Goal: Task Accomplishment & Management: Manage account settings

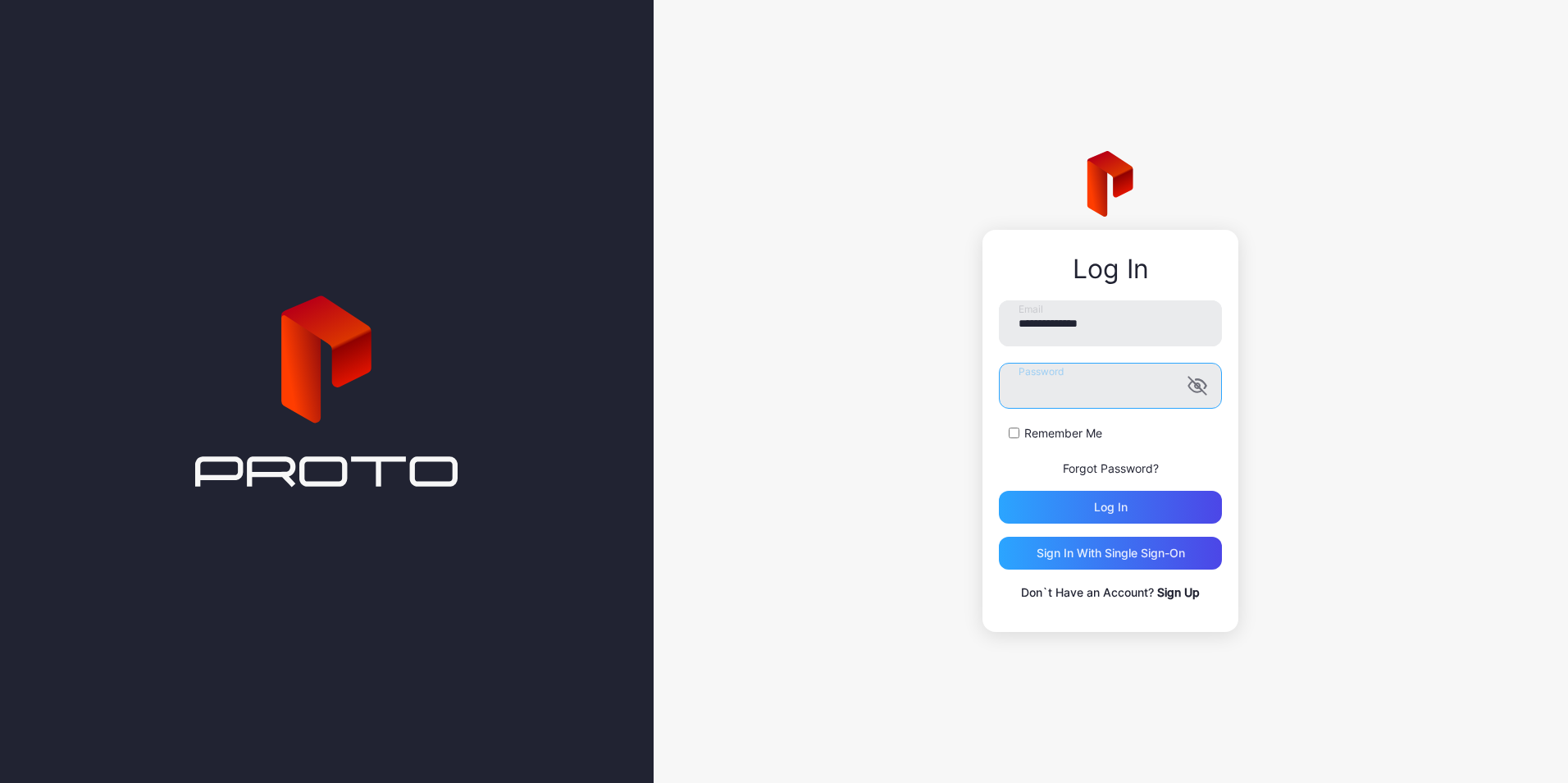
click at [999, 491] on button "Log in" at bounding box center [1110, 507] width 223 height 32
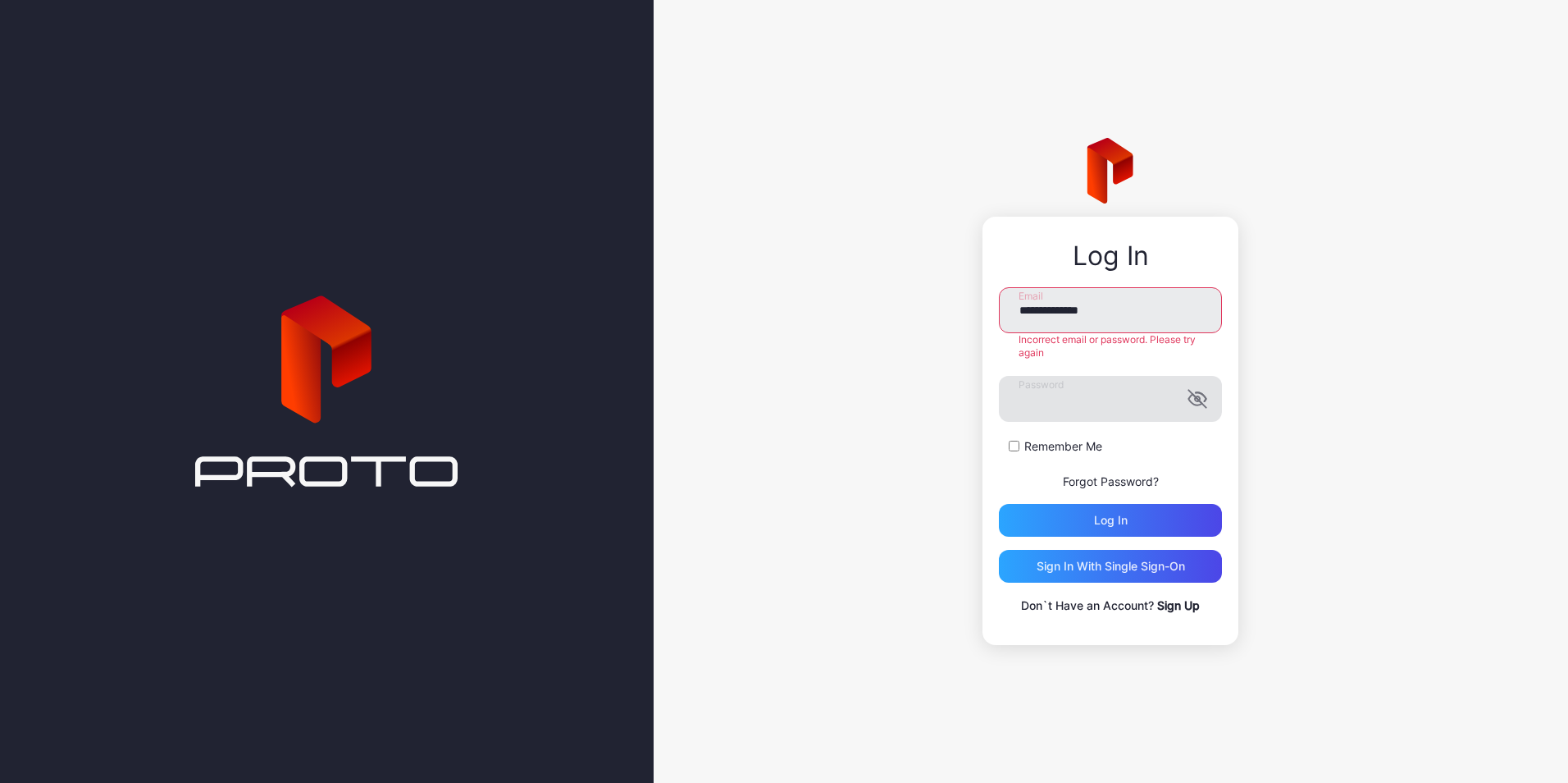
click at [1193, 400] on icon "button" at bounding box center [1197, 398] width 19 height 19
click at [1077, 313] on input "**********" at bounding box center [1110, 311] width 223 height 46
type input "**********"
click at [999, 504] on button "Log in" at bounding box center [1110, 520] width 223 height 32
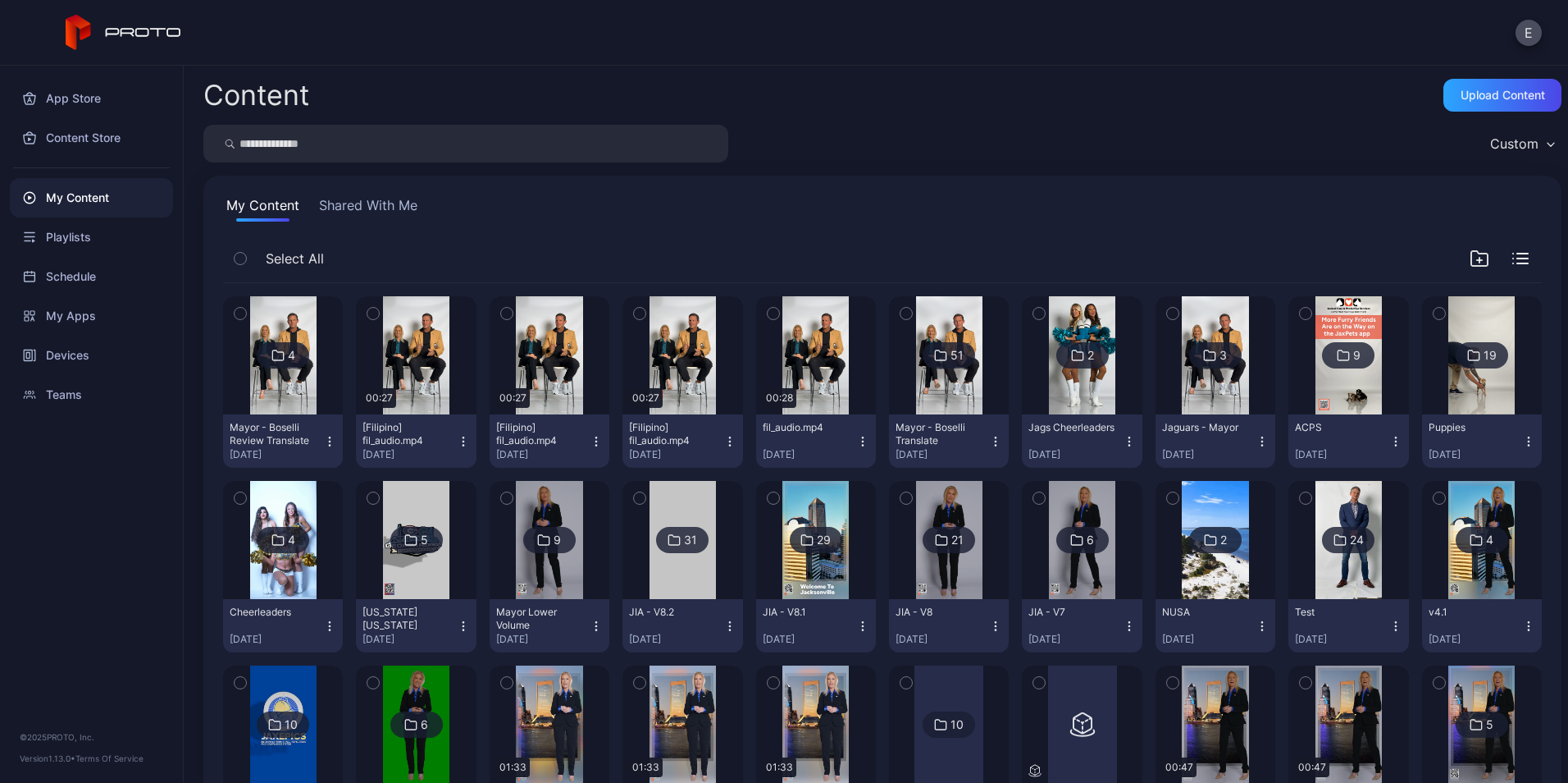
click at [864, 148] on div "Custom" at bounding box center [882, 143] width 1358 height 38
click at [1067, 402] on img at bounding box center [1082, 354] width 67 height 118
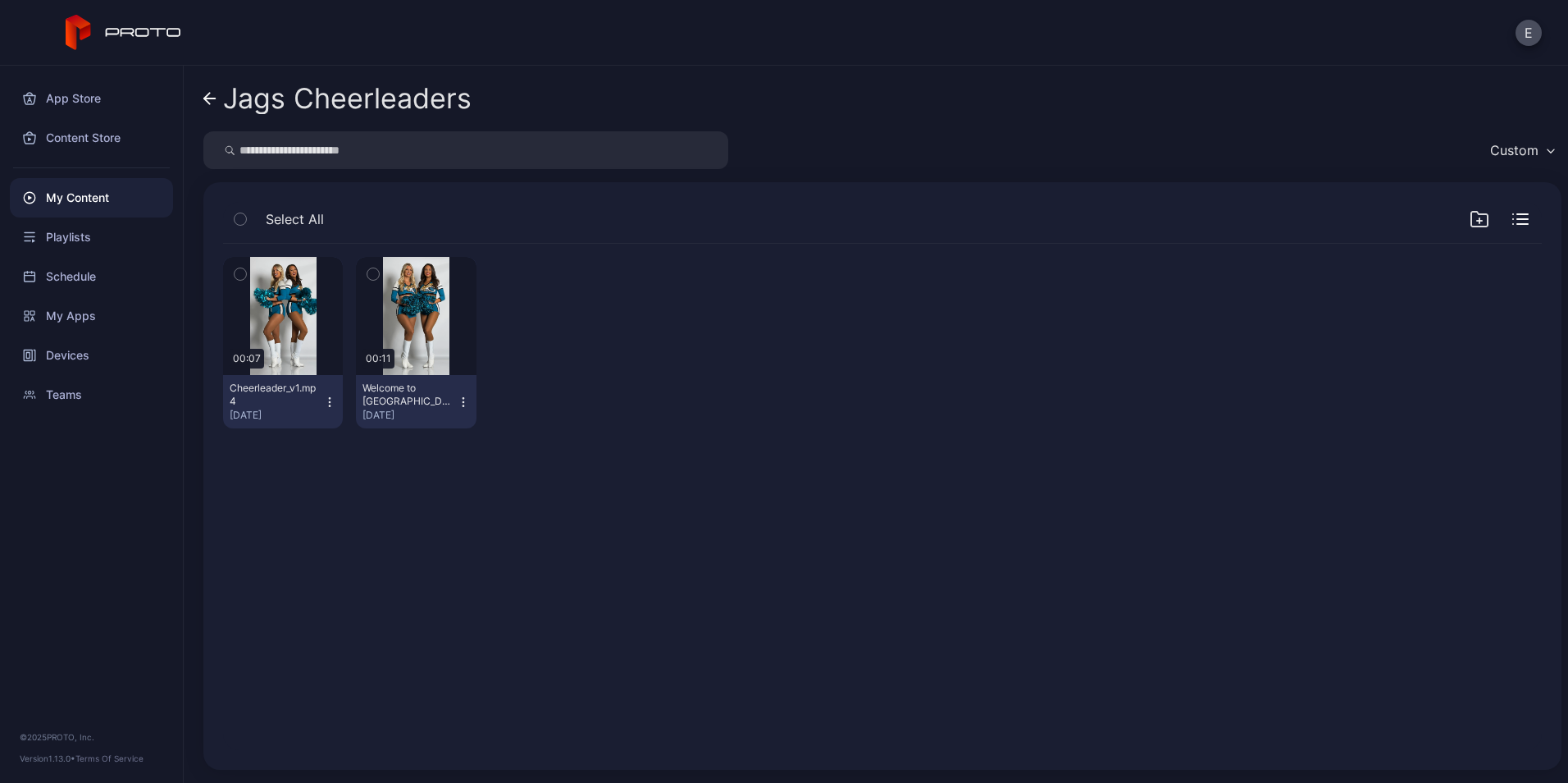
click at [210, 96] on icon at bounding box center [210, 98] width 13 height 14
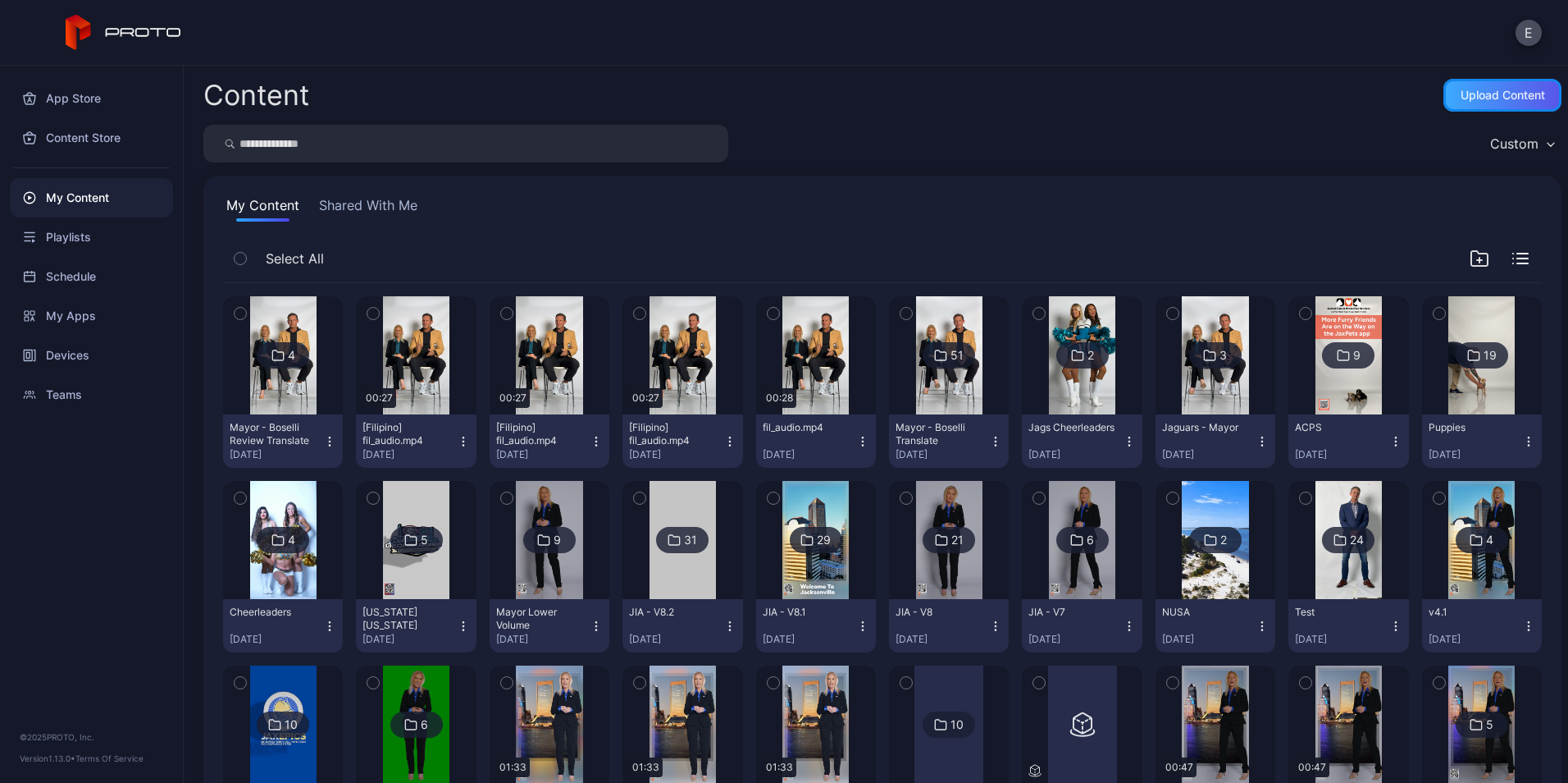
click at [1460, 97] on div "Upload Content" at bounding box center [1502, 96] width 84 height 13
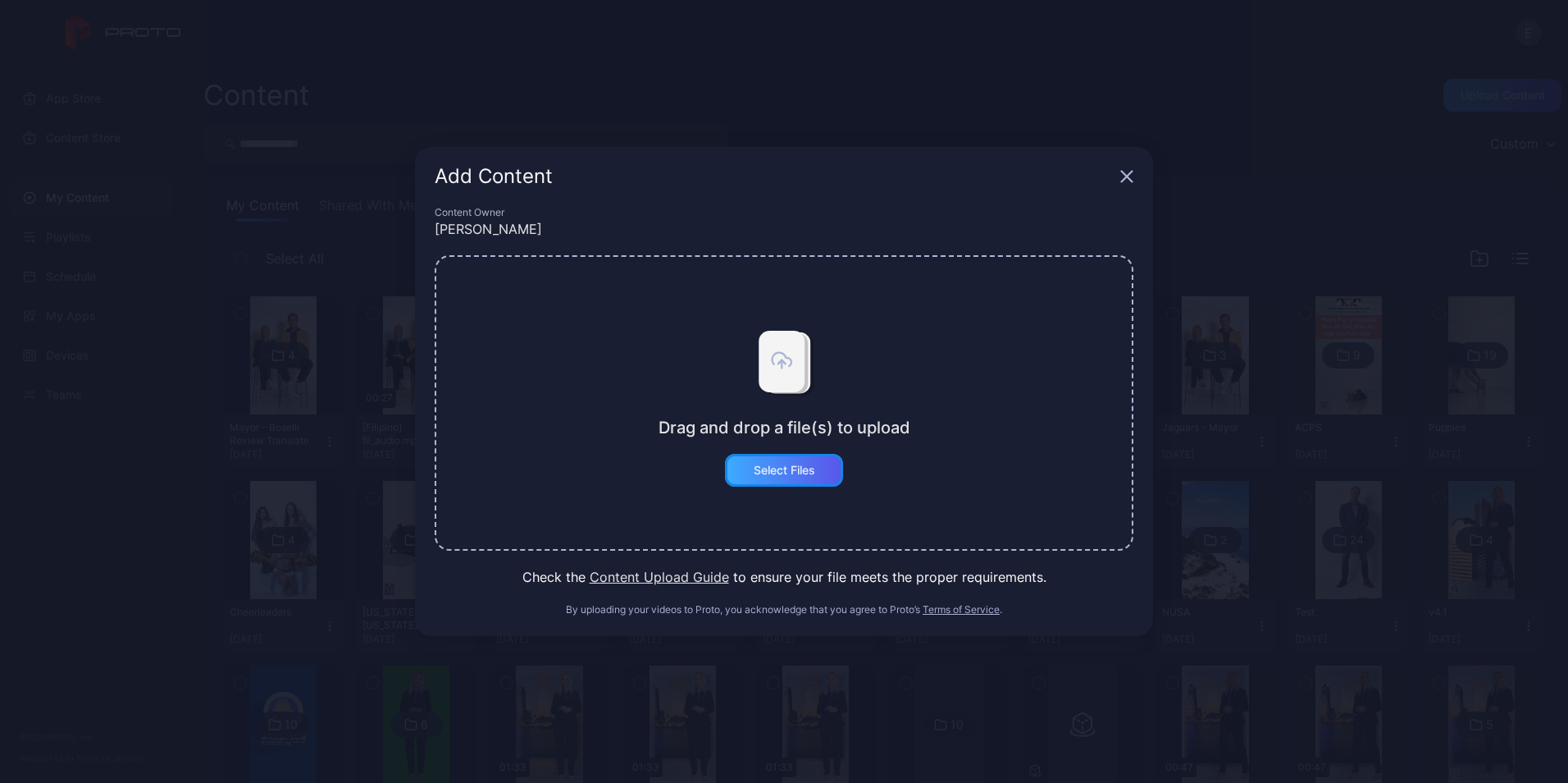
click at [802, 484] on div "Select Files" at bounding box center [784, 469] width 118 height 32
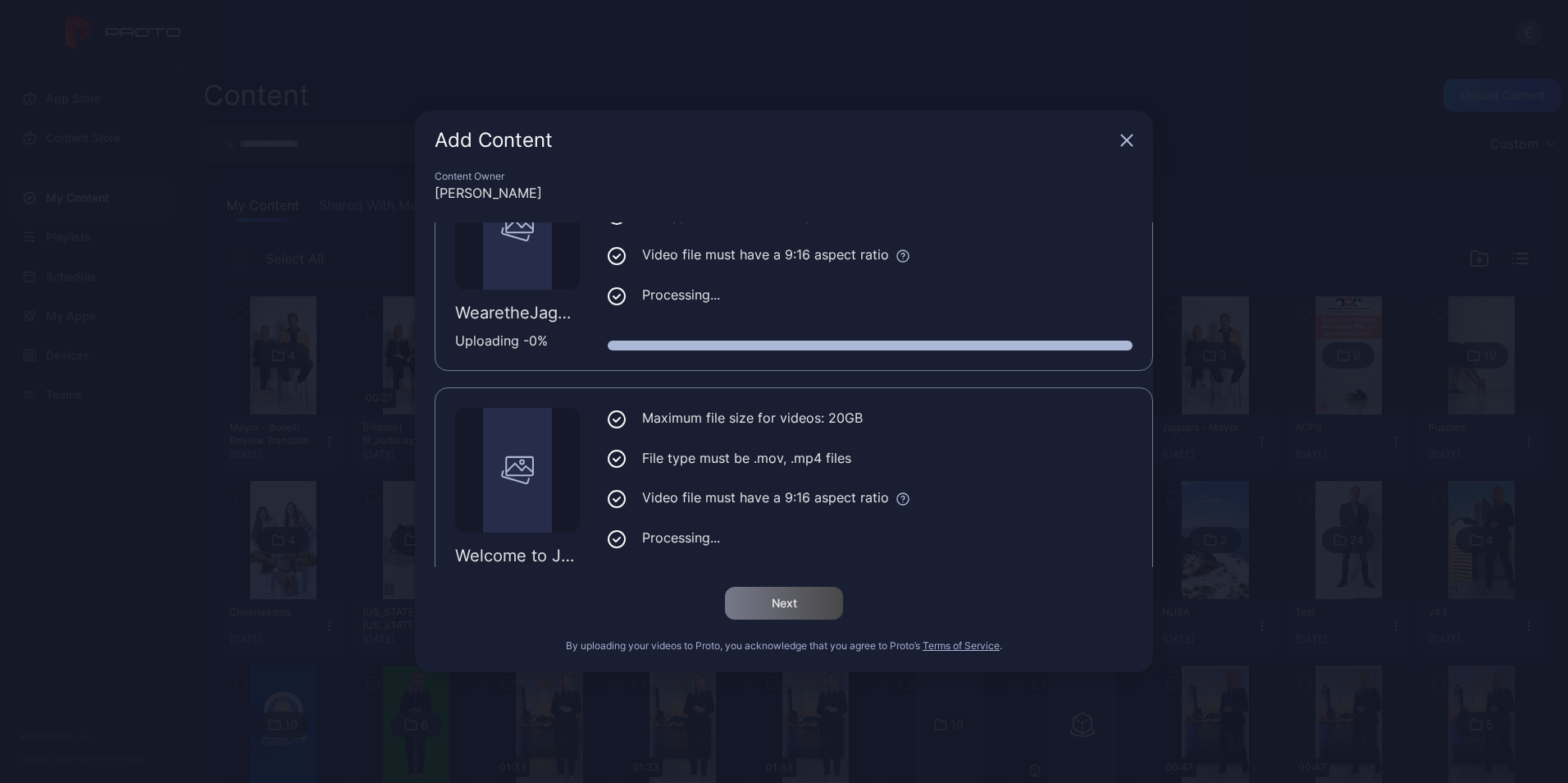
scroll to position [854, 0]
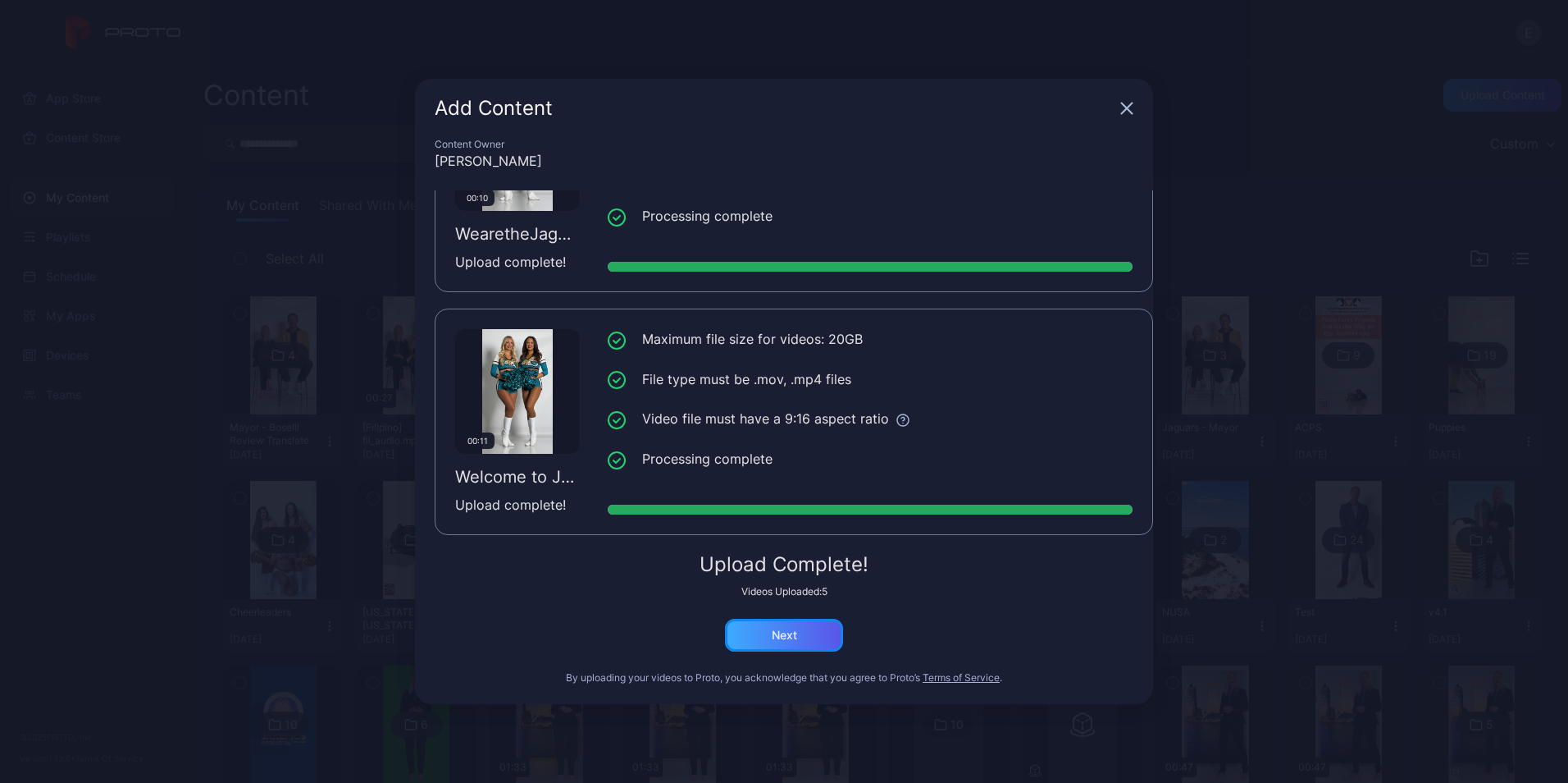
click at [781, 645] on div "Next" at bounding box center [784, 635] width 118 height 32
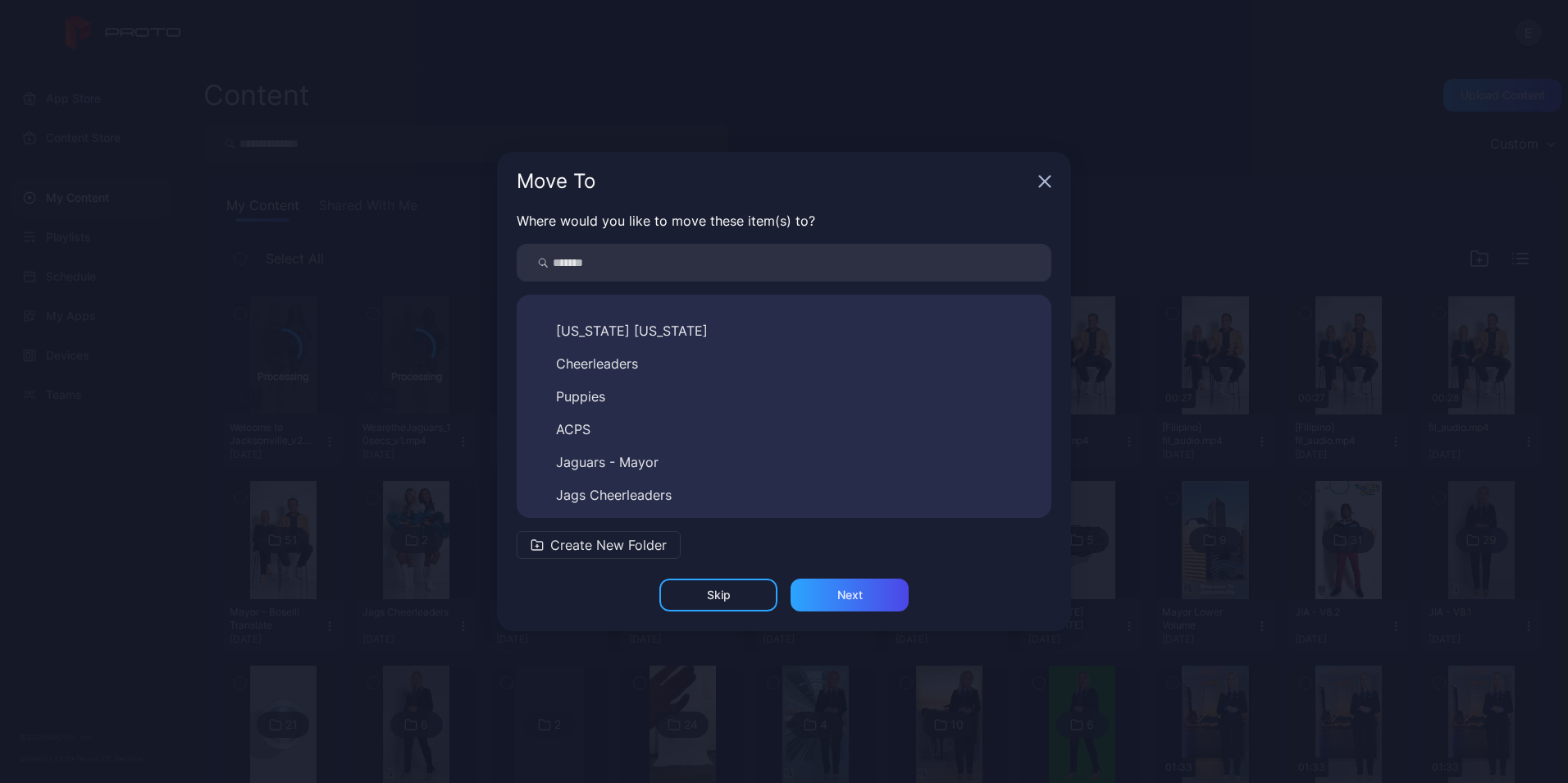
scroll to position [584, 0]
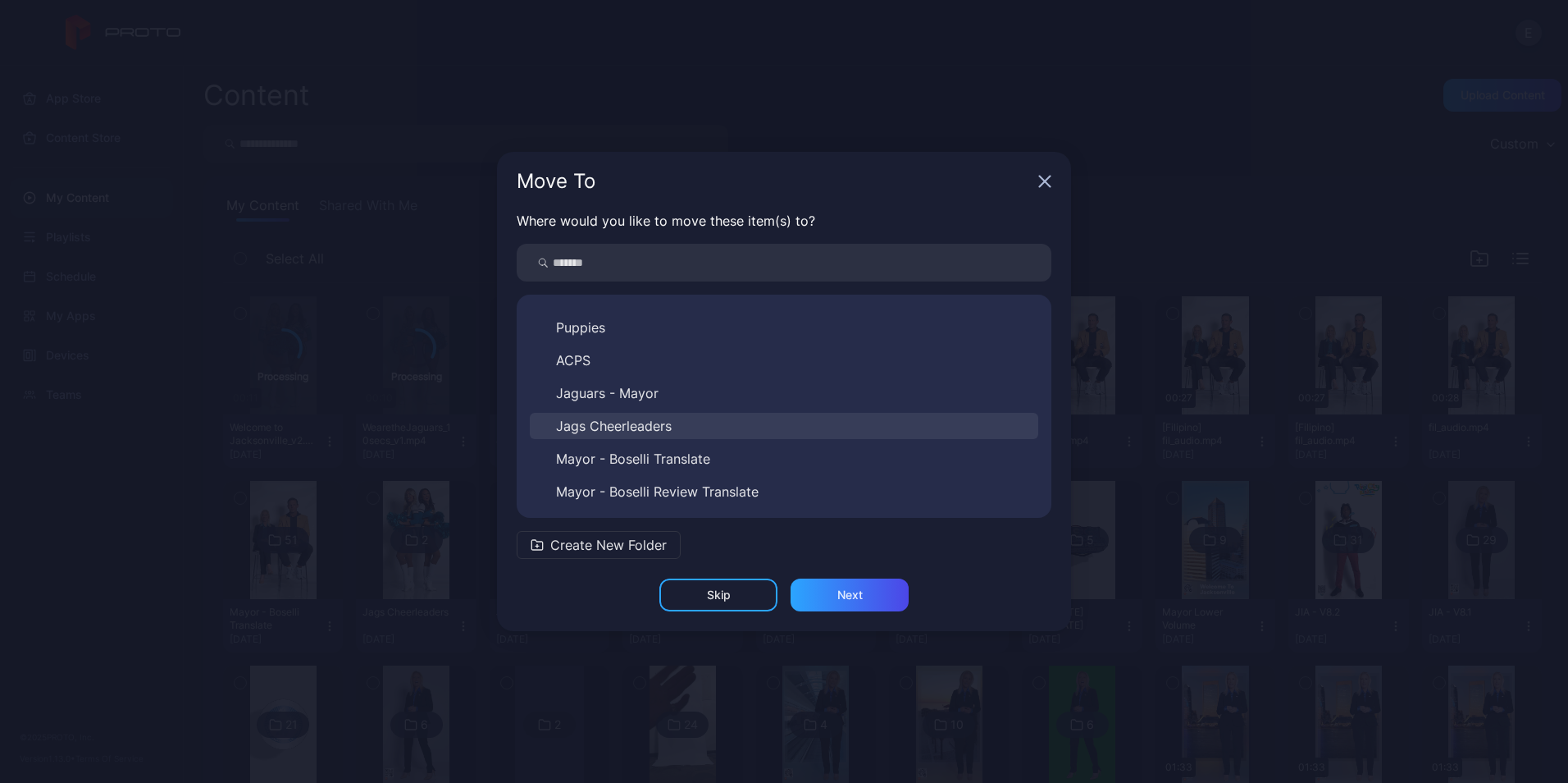
click at [678, 431] on button "Jags Cheerleaders" at bounding box center [784, 426] width 508 height 26
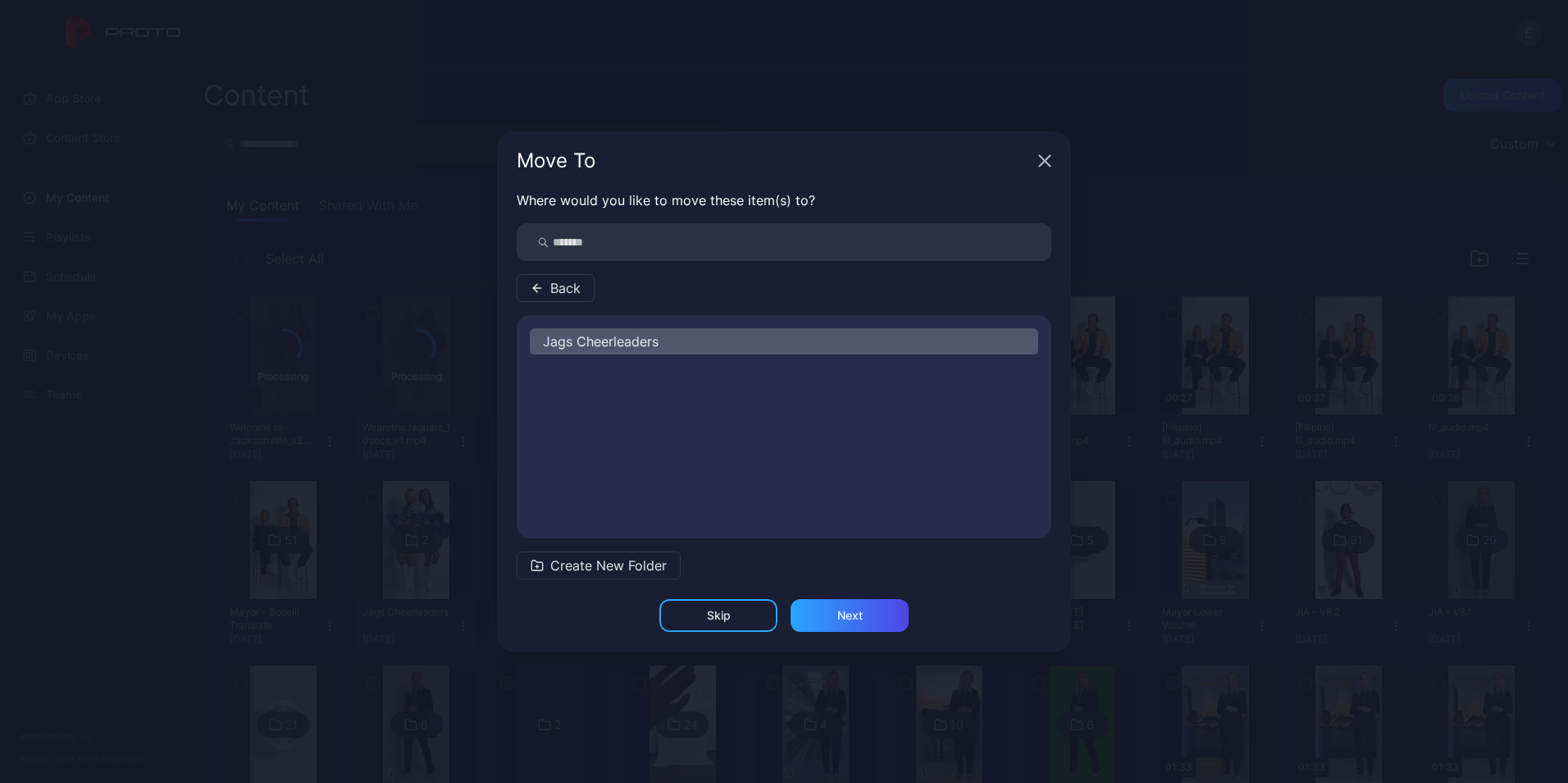
scroll to position [0, 0]
click at [626, 568] on span "Create New Folder" at bounding box center [608, 565] width 117 height 19
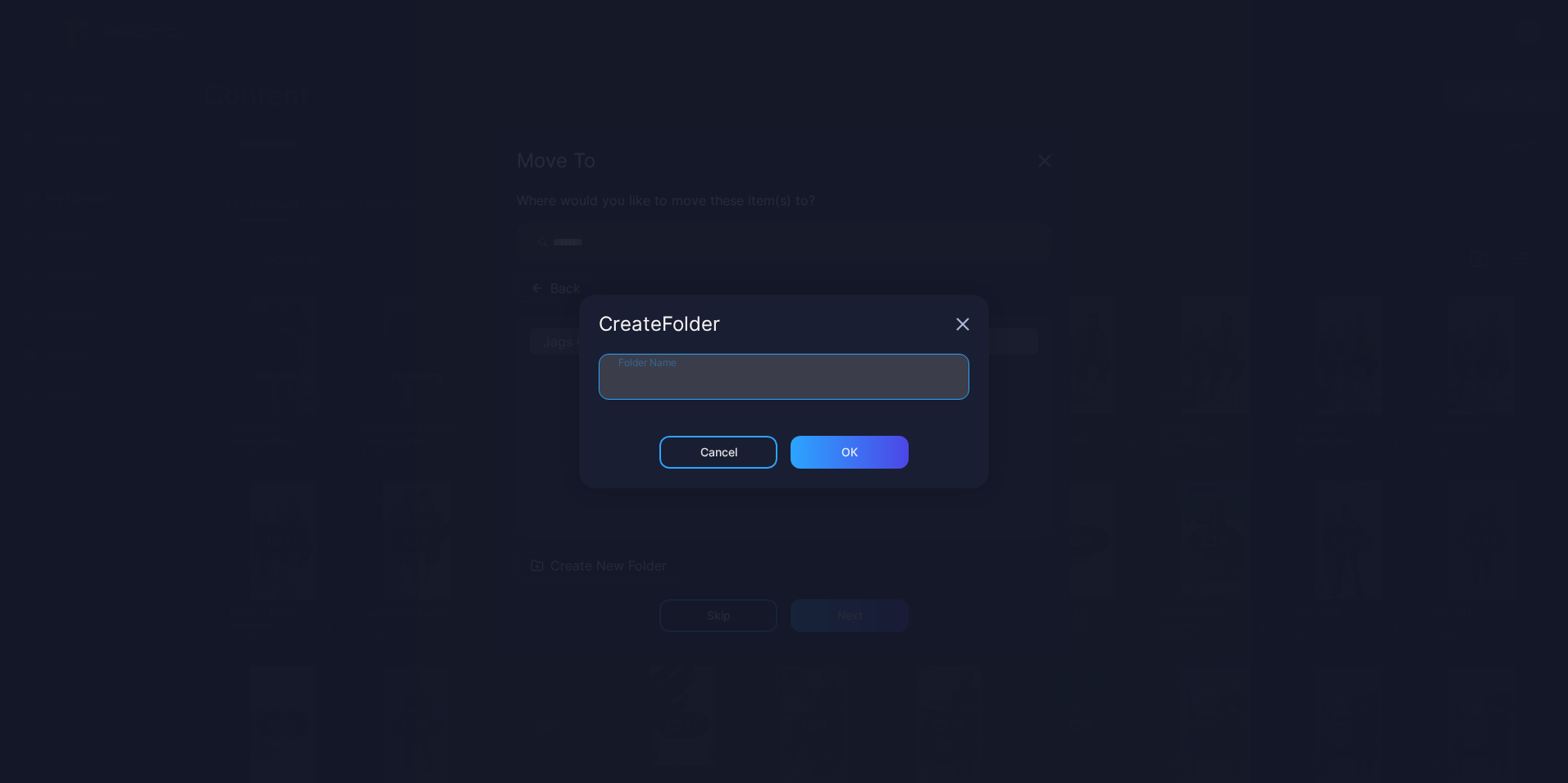
click at [671, 381] on input "Folder Name" at bounding box center [784, 377] width 371 height 46
type input "******"
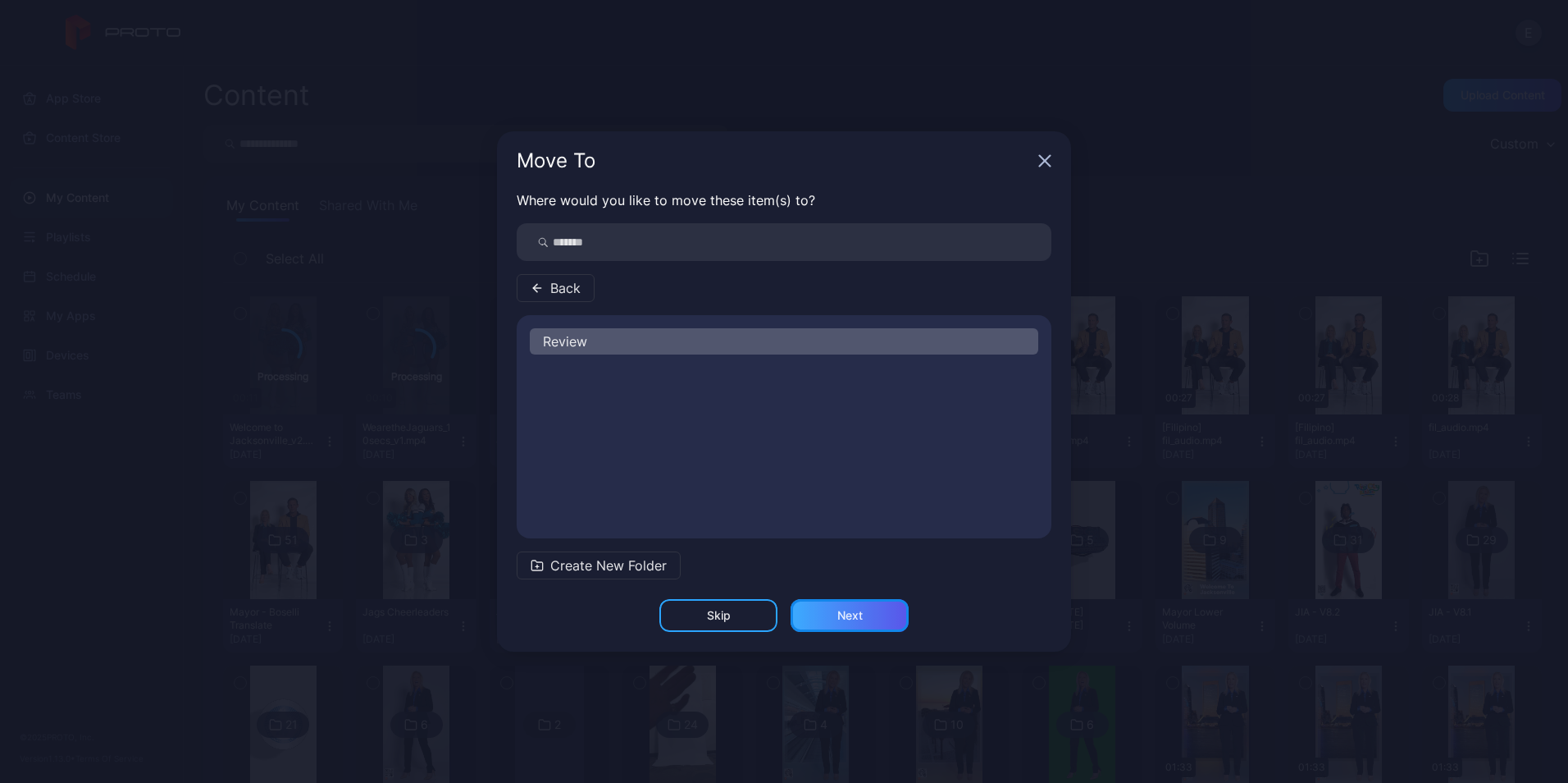
click at [834, 614] on div "Next" at bounding box center [849, 615] width 118 height 32
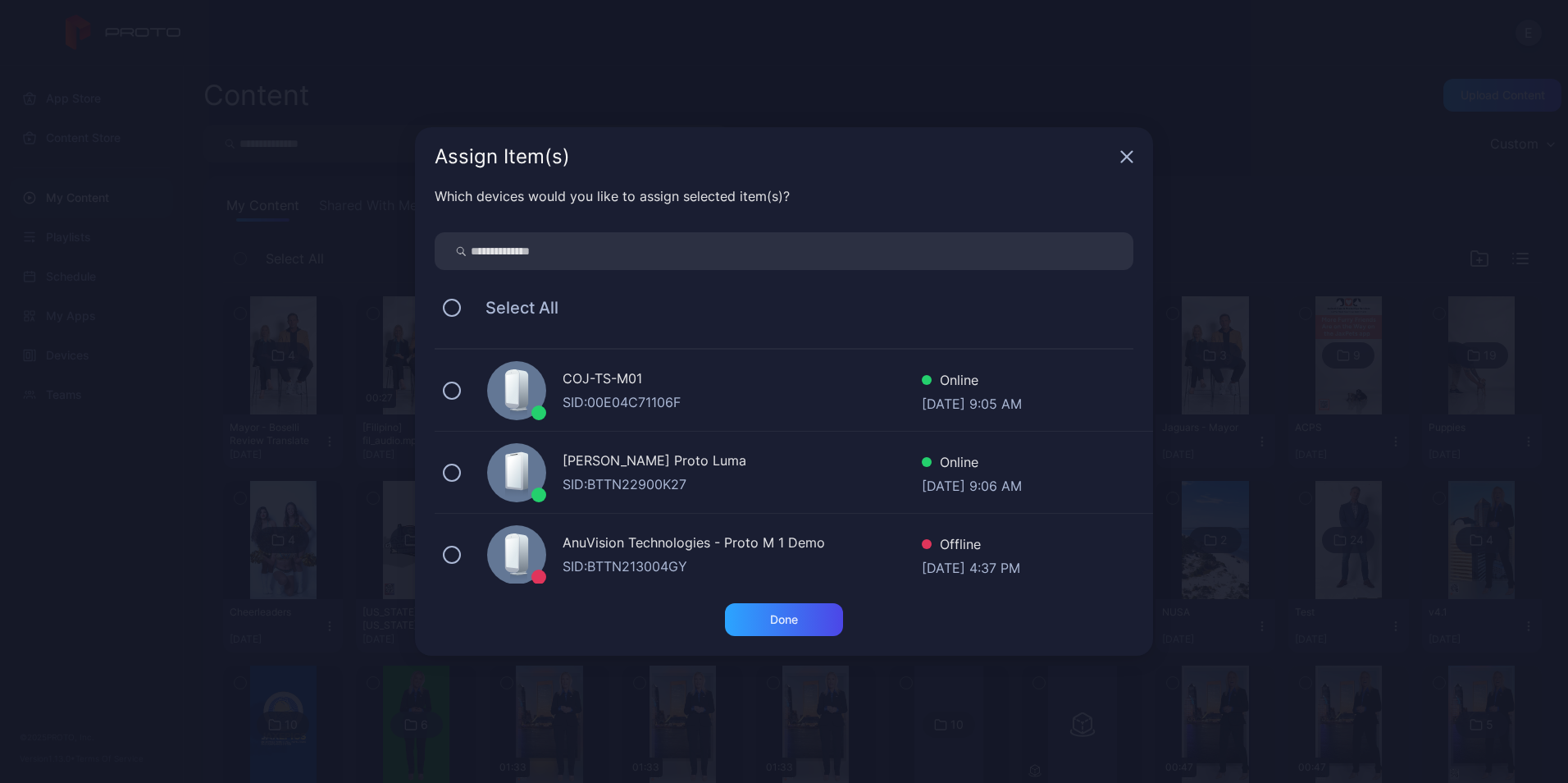
click at [702, 379] on div "COJ-TS-M01" at bounding box center [742, 380] width 359 height 24
click at [810, 618] on div "Done" at bounding box center [784, 619] width 118 height 32
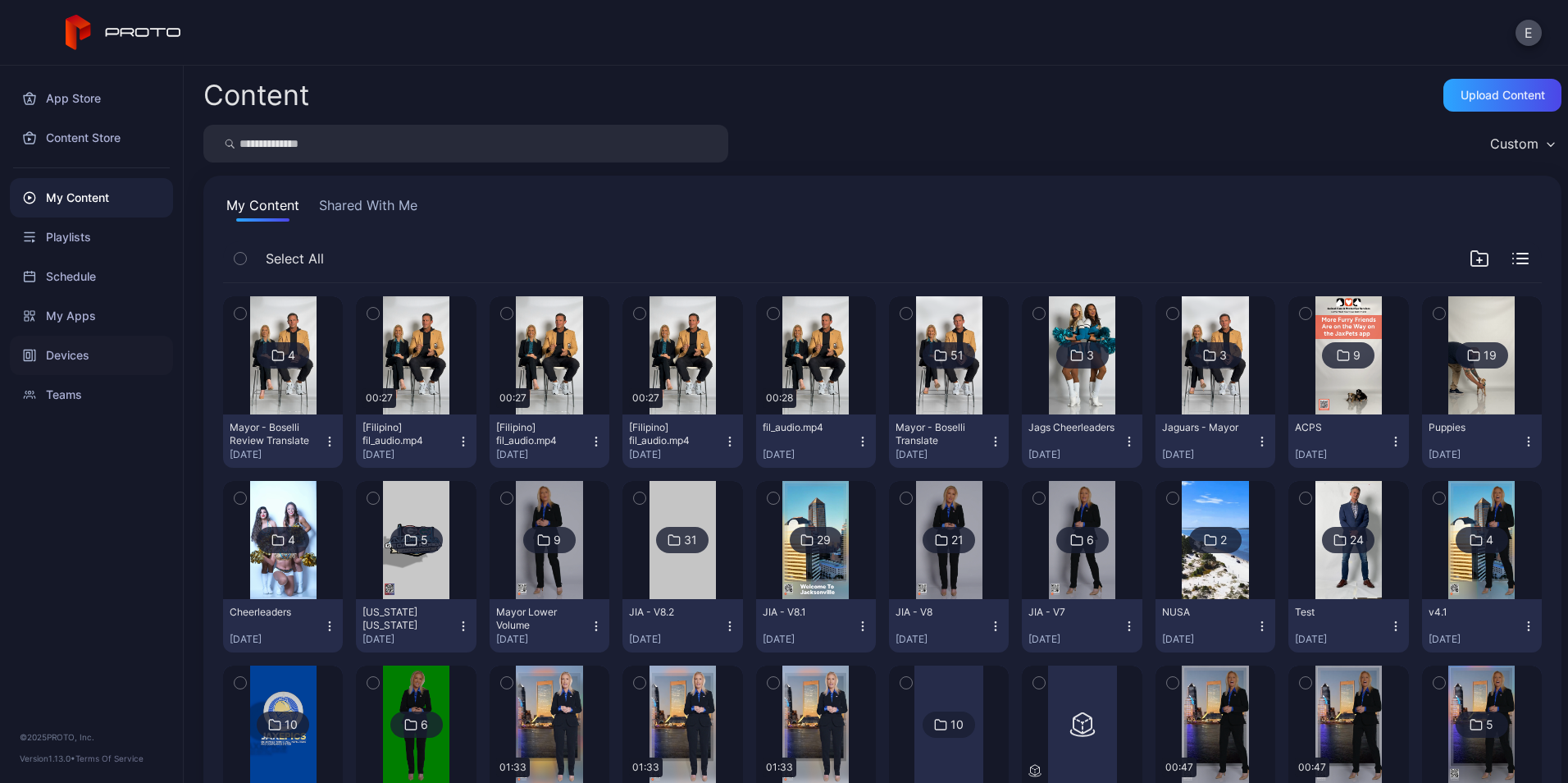
click at [89, 349] on div "Devices" at bounding box center [92, 355] width 163 height 39
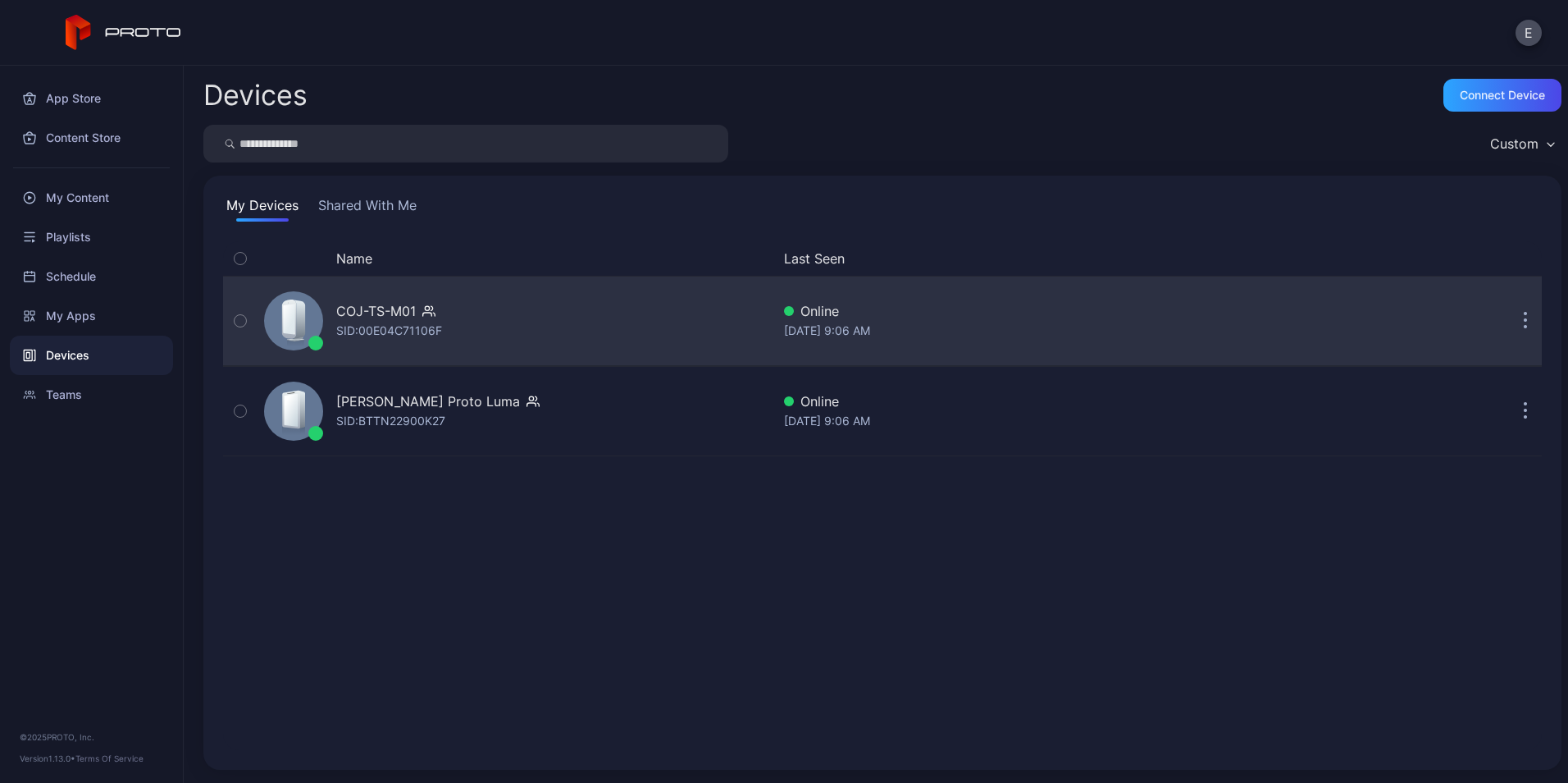
click at [387, 319] on div "COJ-TS-M01" at bounding box center [376, 311] width 80 height 19
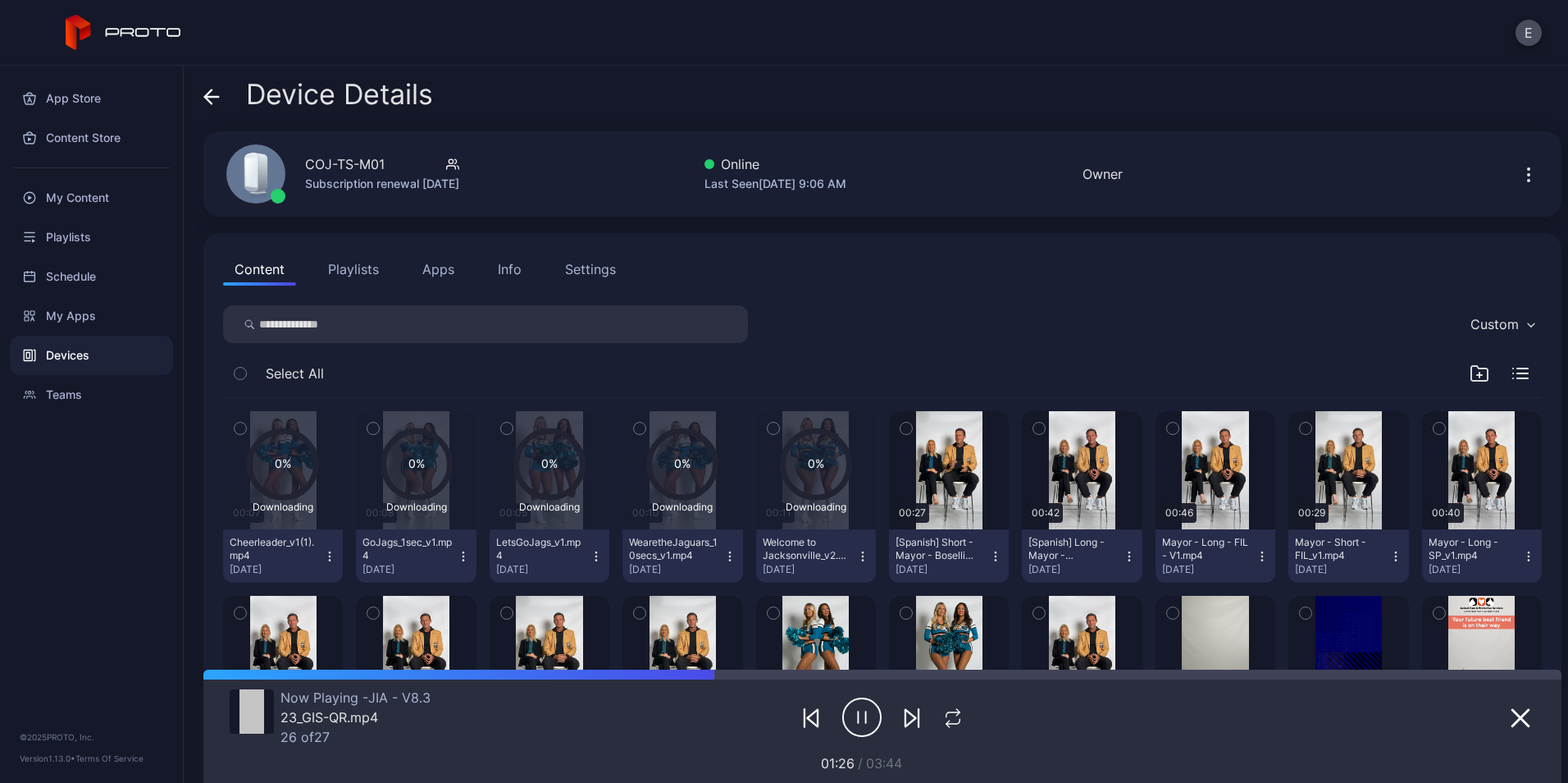
click at [1477, 375] on icon "button" at bounding box center [1479, 375] width 5 height 0
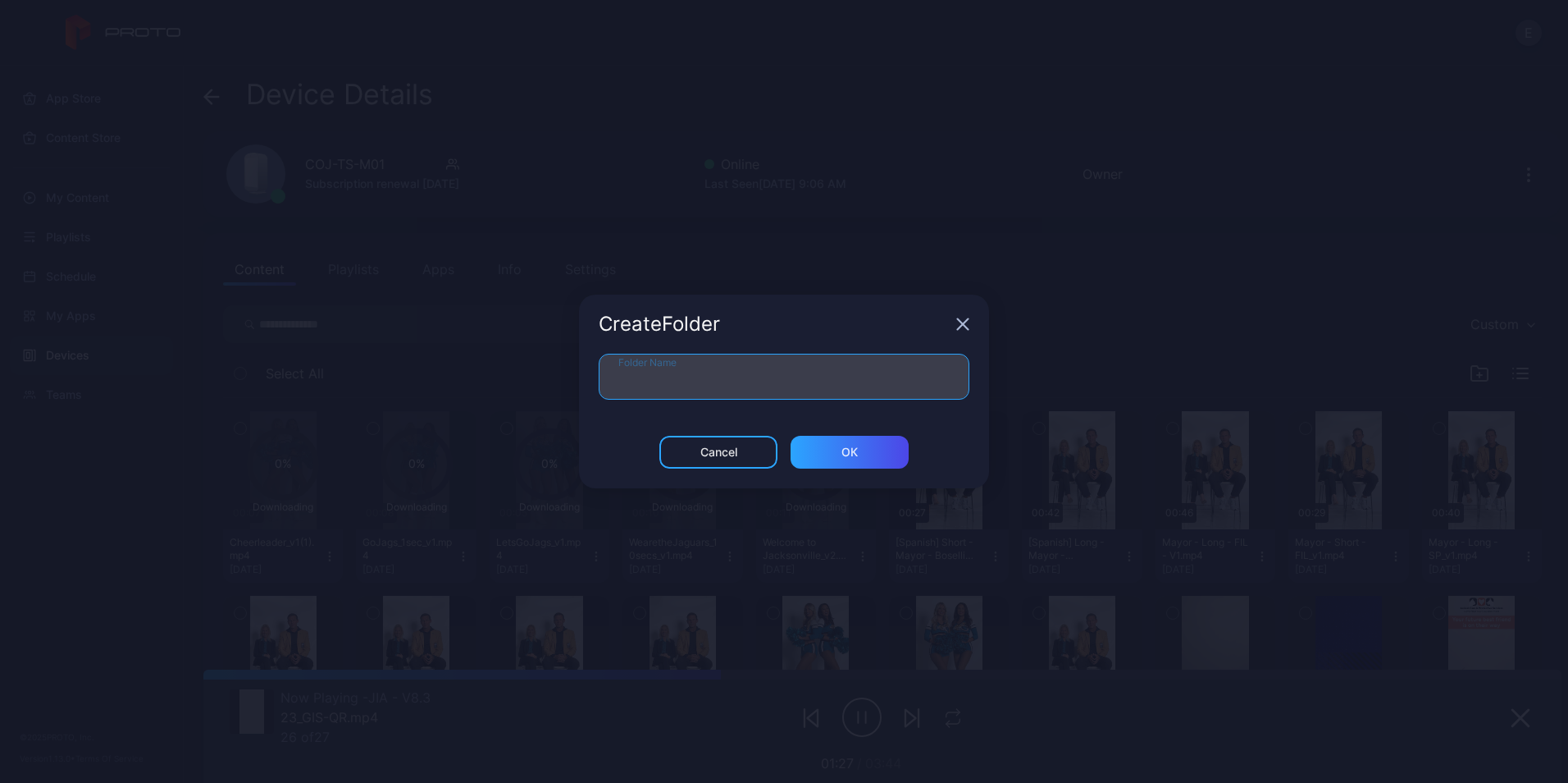
click at [727, 387] on input "Folder Name" at bounding box center [784, 377] width 371 height 46
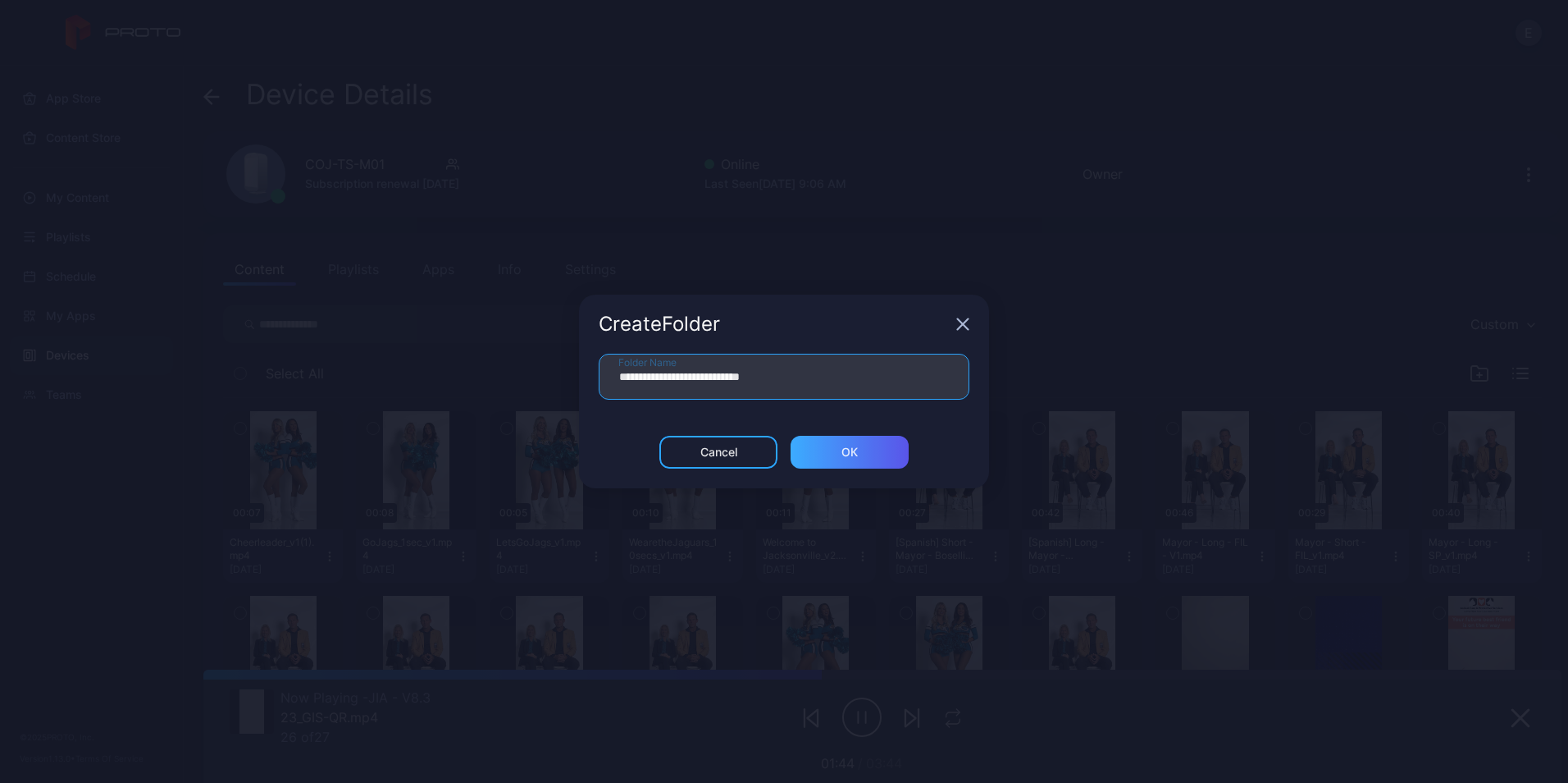
type input "**********"
click at [835, 451] on div "ОК" at bounding box center [849, 452] width 118 height 32
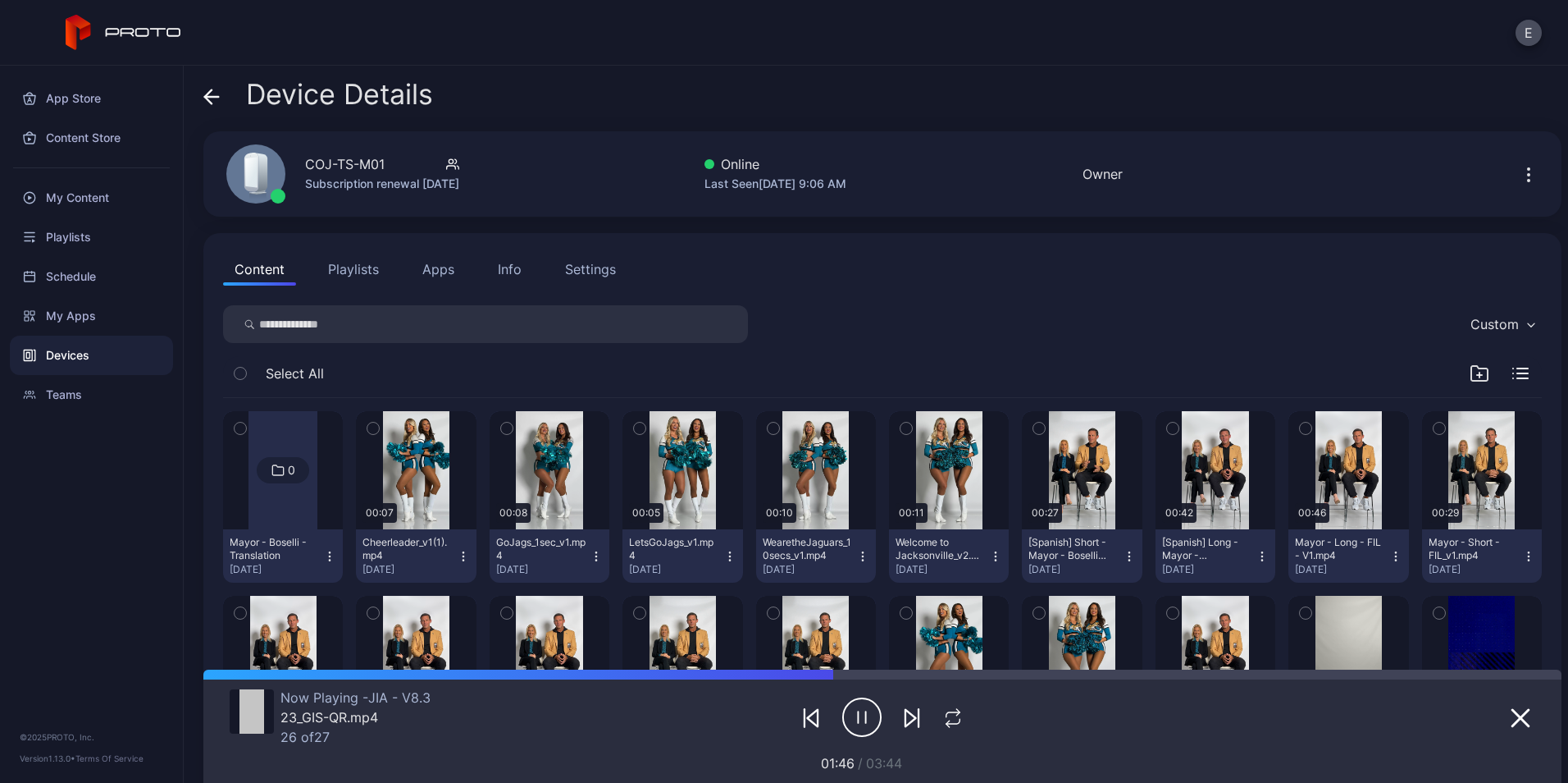
click at [1472, 366] on icon "button" at bounding box center [1480, 373] width 17 height 15
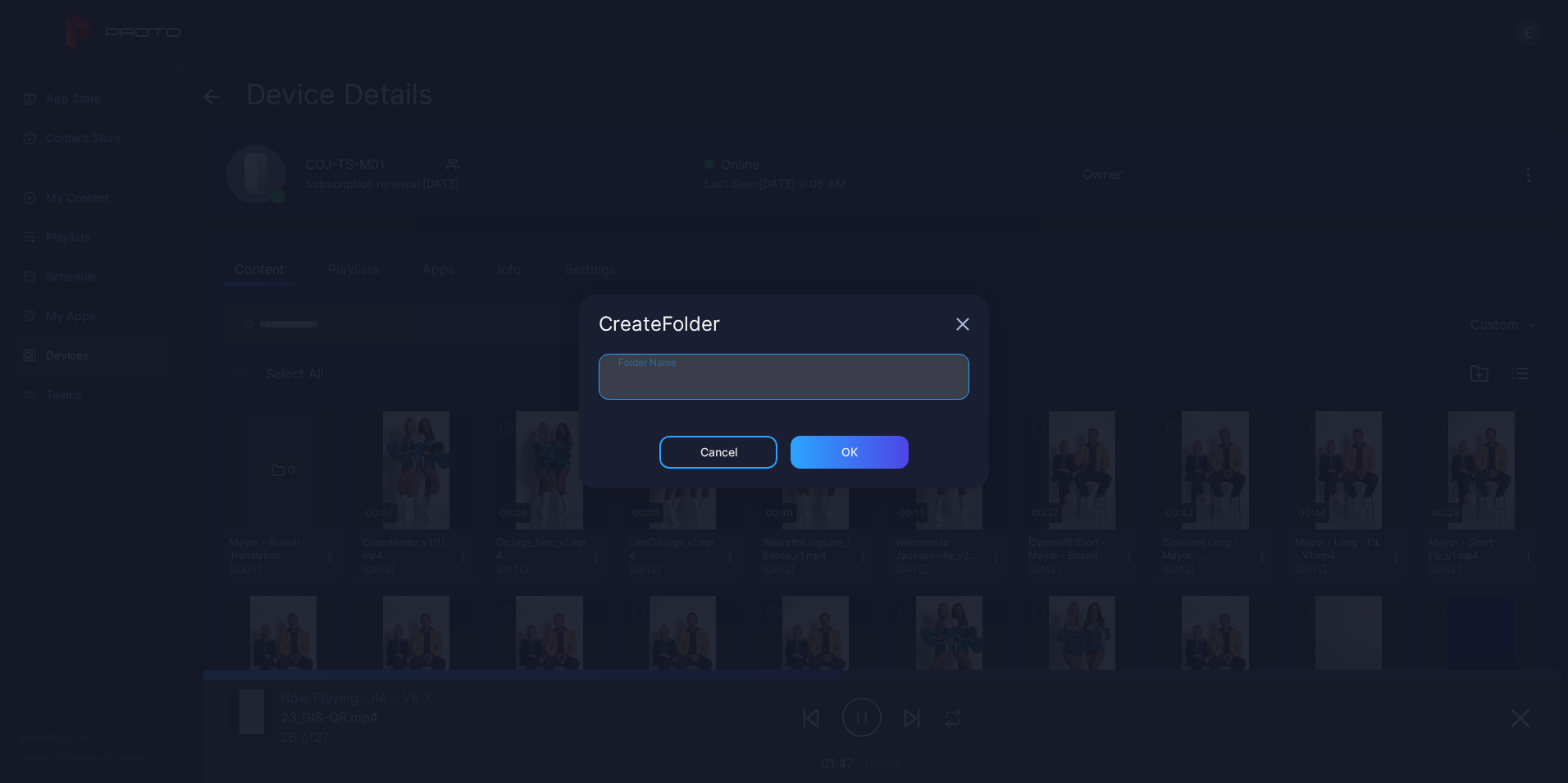
click at [932, 382] on input "Folder Name" at bounding box center [784, 377] width 371 height 46
type input "**********"
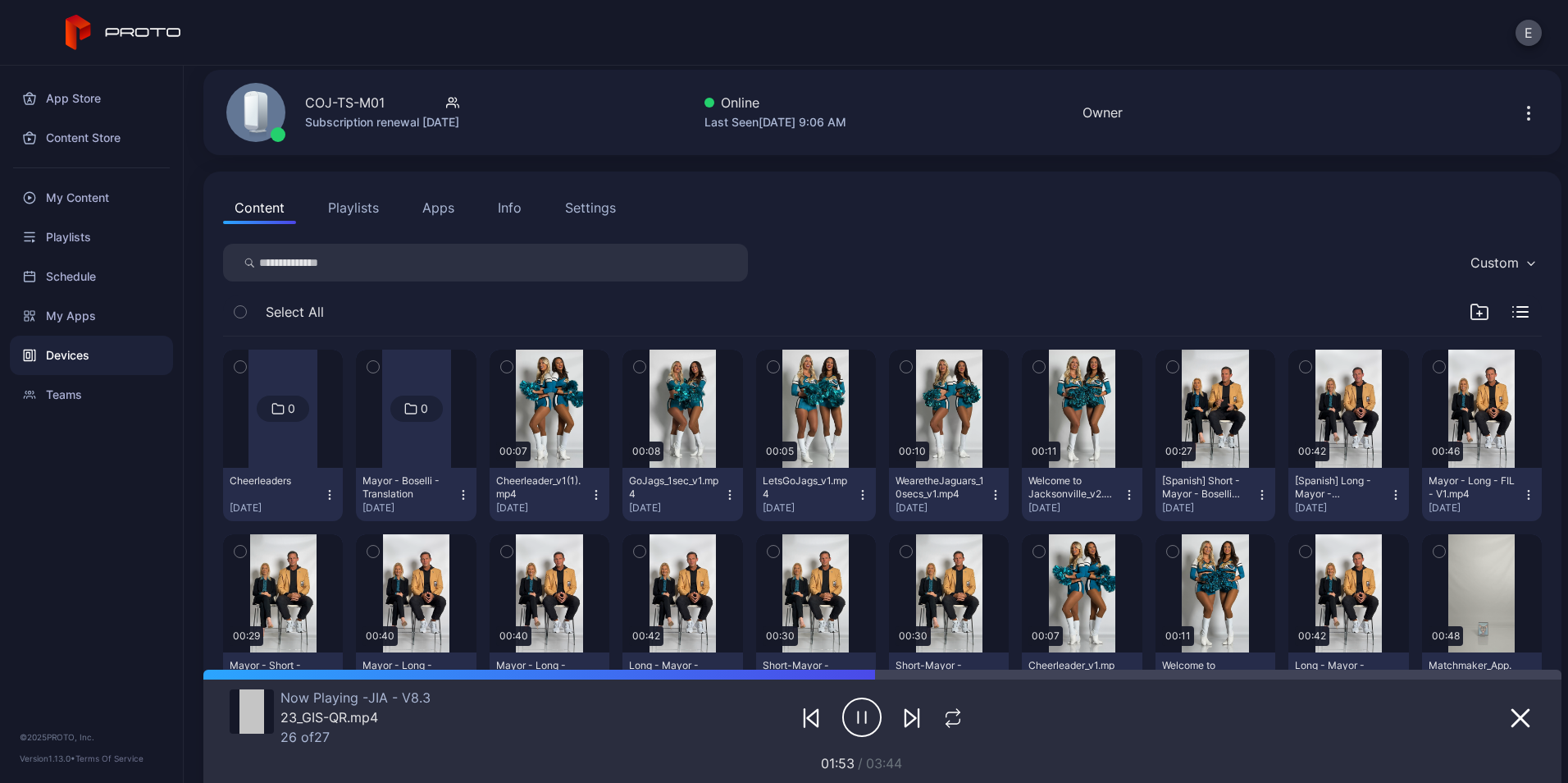
scroll to position [62, 0]
click at [501, 365] on icon "button" at bounding box center [506, 366] width 11 height 18
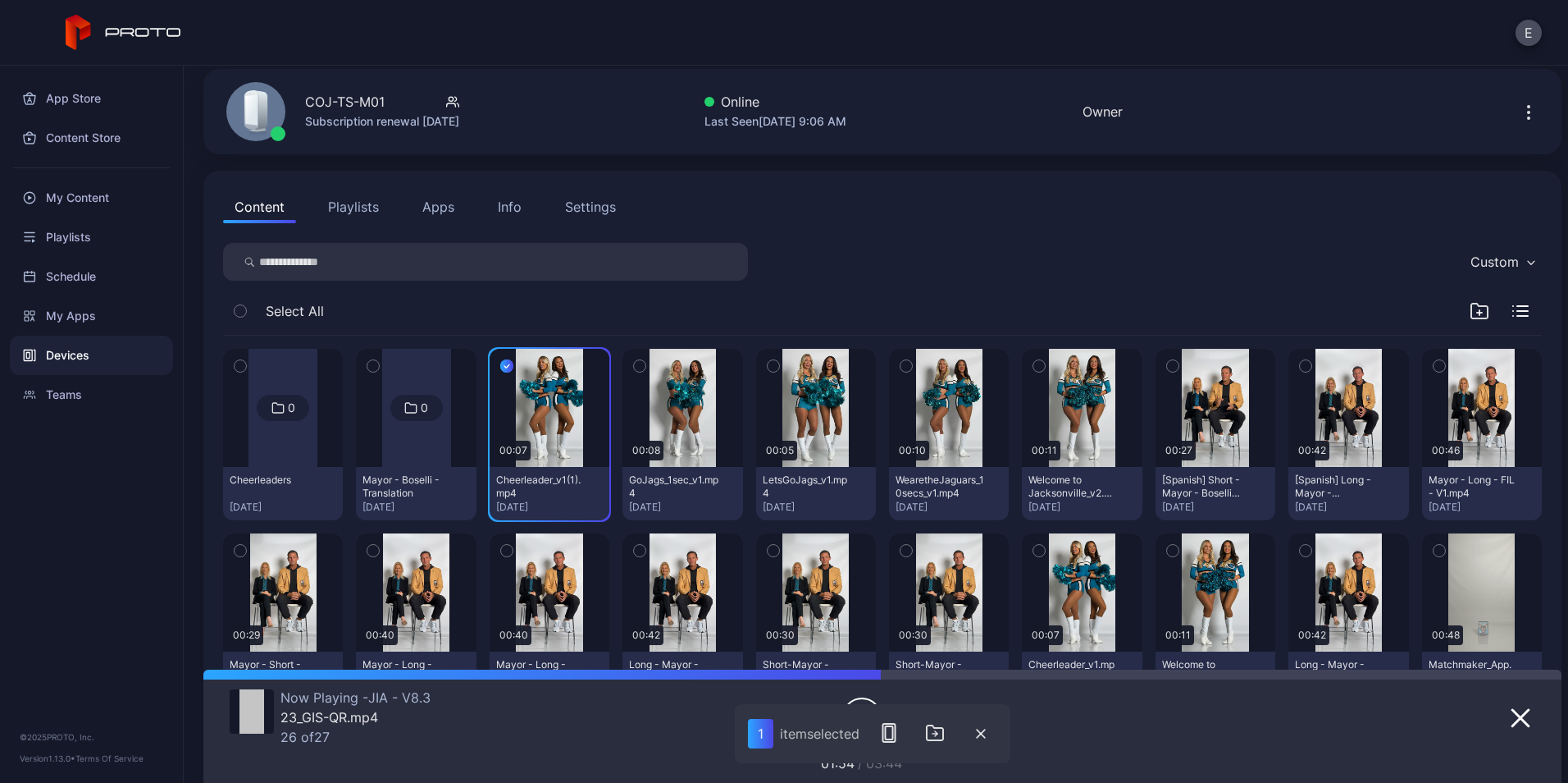
click at [640, 366] on div "button" at bounding box center [640, 366] width 13 height 13
click at [776, 366] on button "button" at bounding box center [772, 366] width 34 height 34
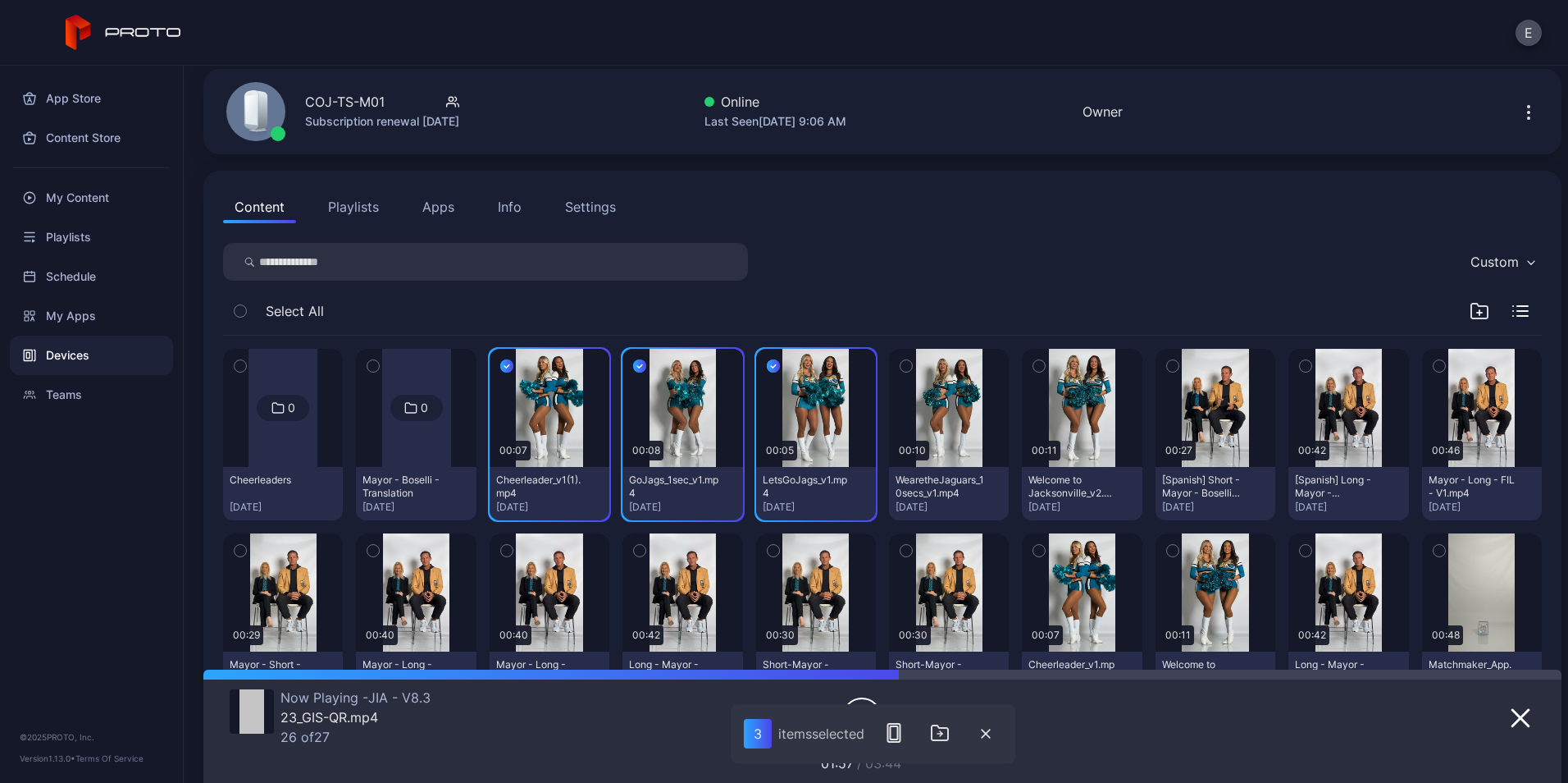
click at [901, 365] on icon "button" at bounding box center [906, 366] width 11 height 18
click at [1033, 366] on icon "button" at bounding box center [1039, 366] width 11 height 18
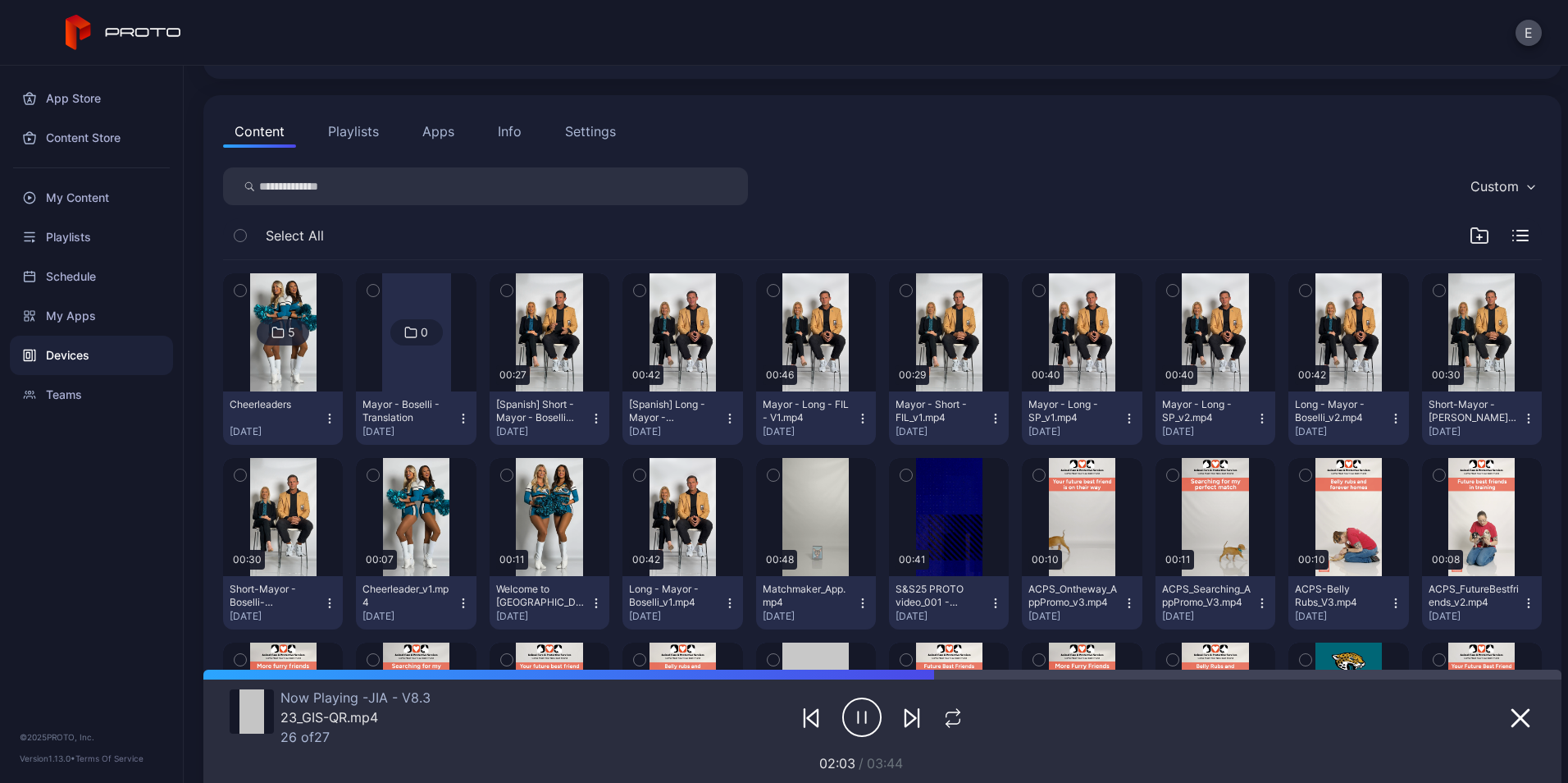
scroll to position [138, 0]
click at [900, 286] on icon "button" at bounding box center [906, 289] width 11 height 18
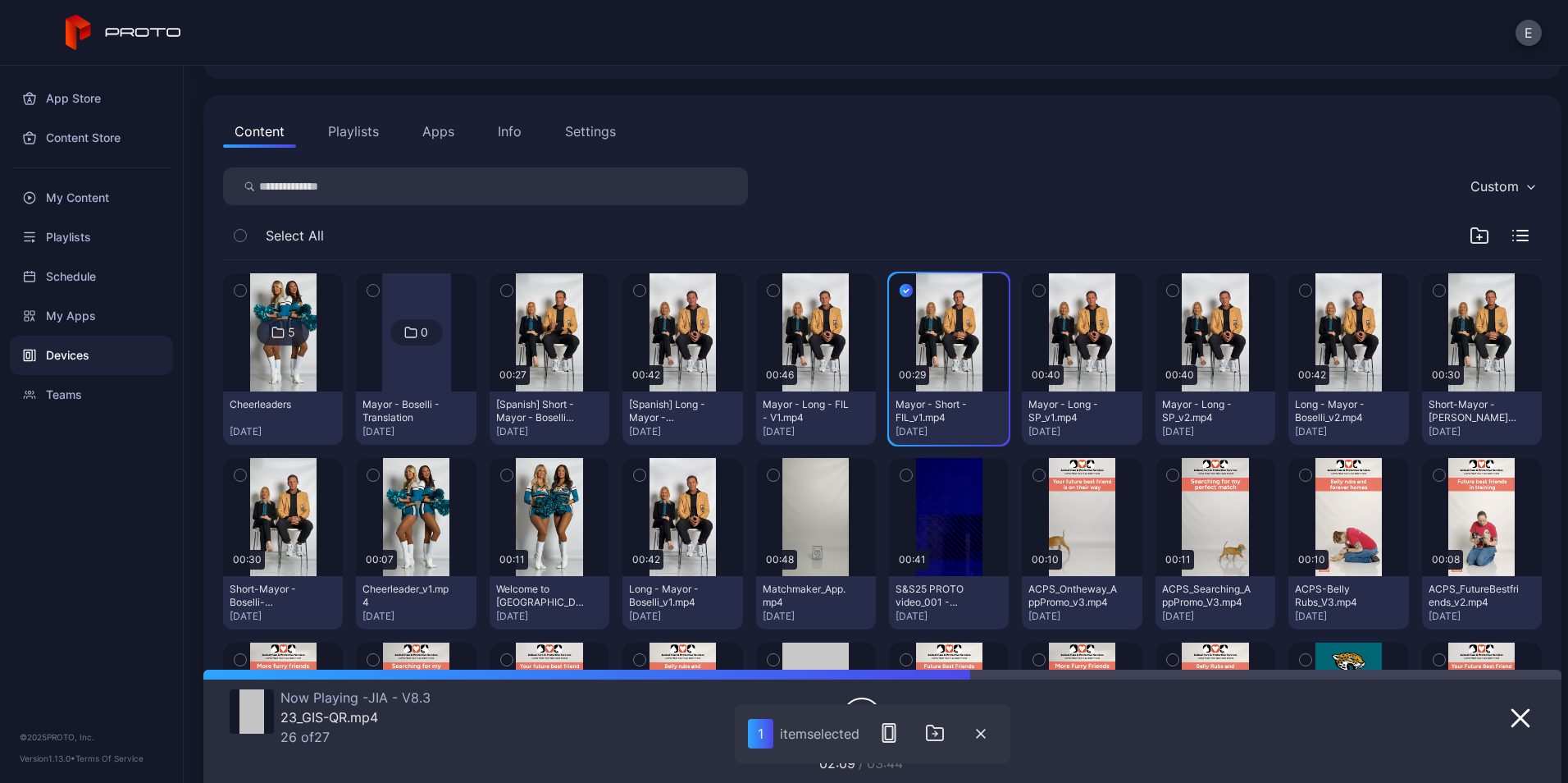
click at [766, 279] on button "button" at bounding box center [772, 290] width 34 height 34
click at [642, 286] on button "button" at bounding box center [639, 290] width 34 height 34
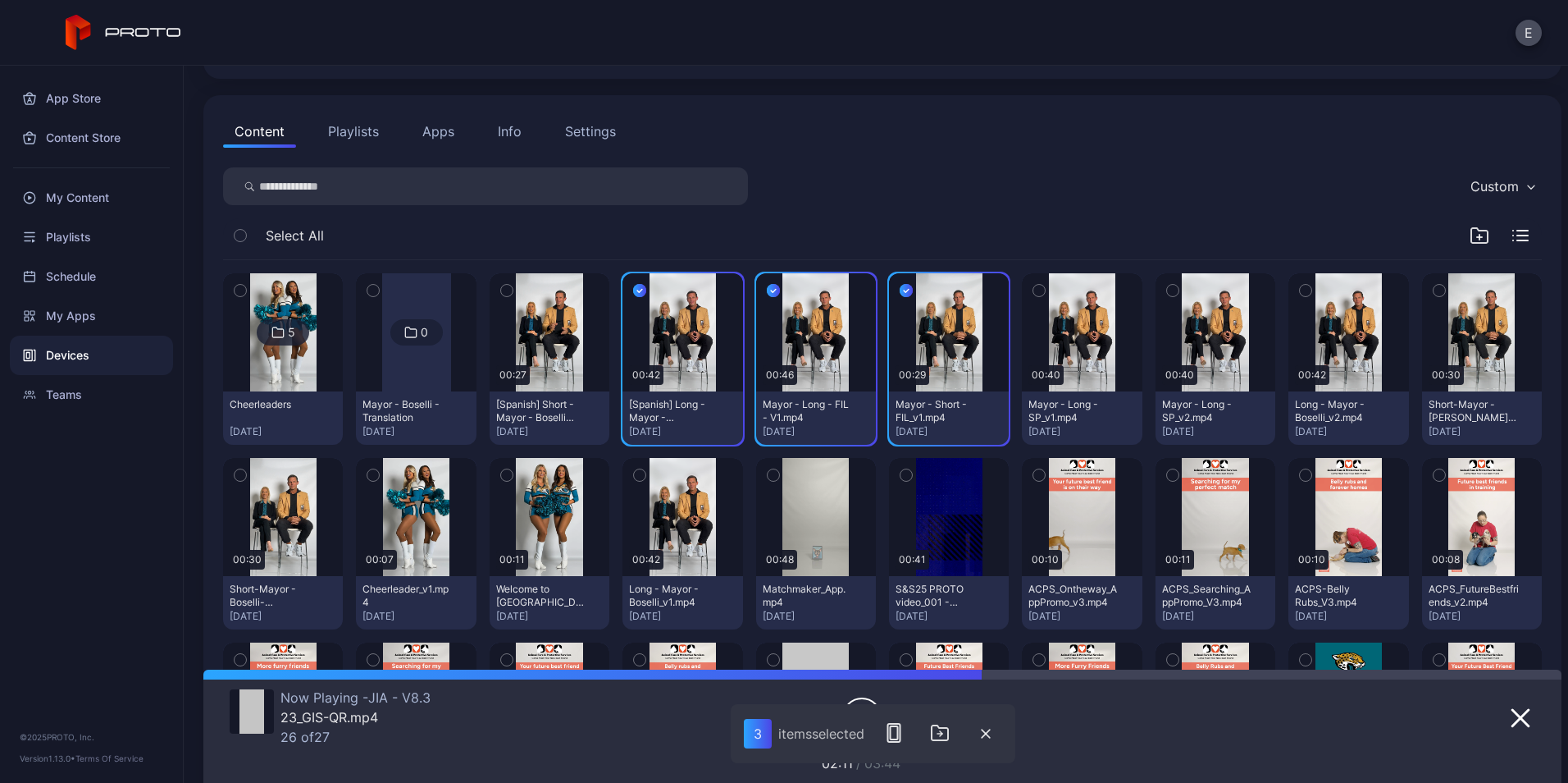
click at [504, 289] on icon "button" at bounding box center [506, 290] width 4 height 3
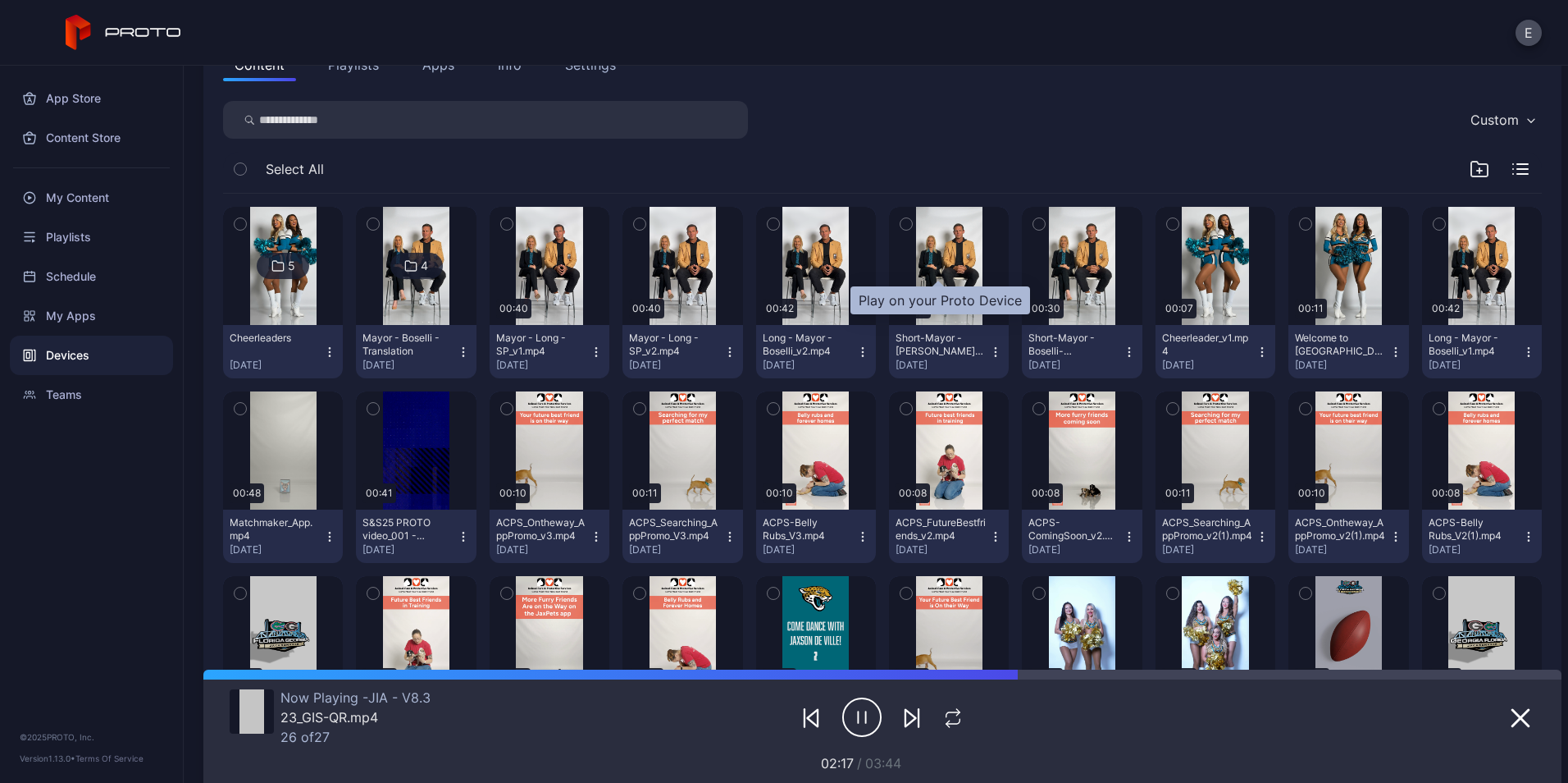
scroll to position [205, 0]
click at [1256, 352] on icon "button" at bounding box center [1262, 351] width 13 height 13
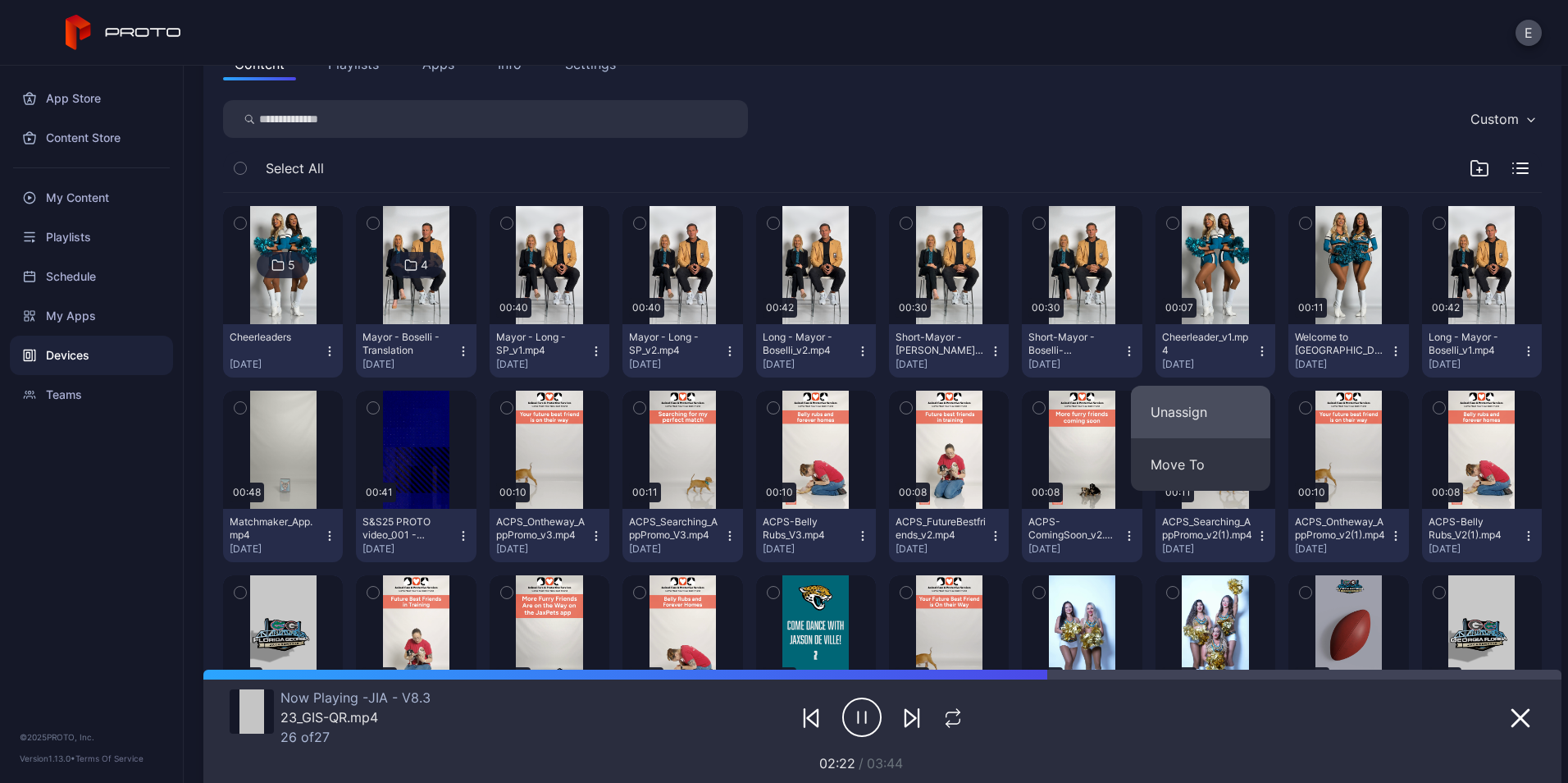
click at [1177, 417] on button "Unassign" at bounding box center [1201, 412] width 139 height 53
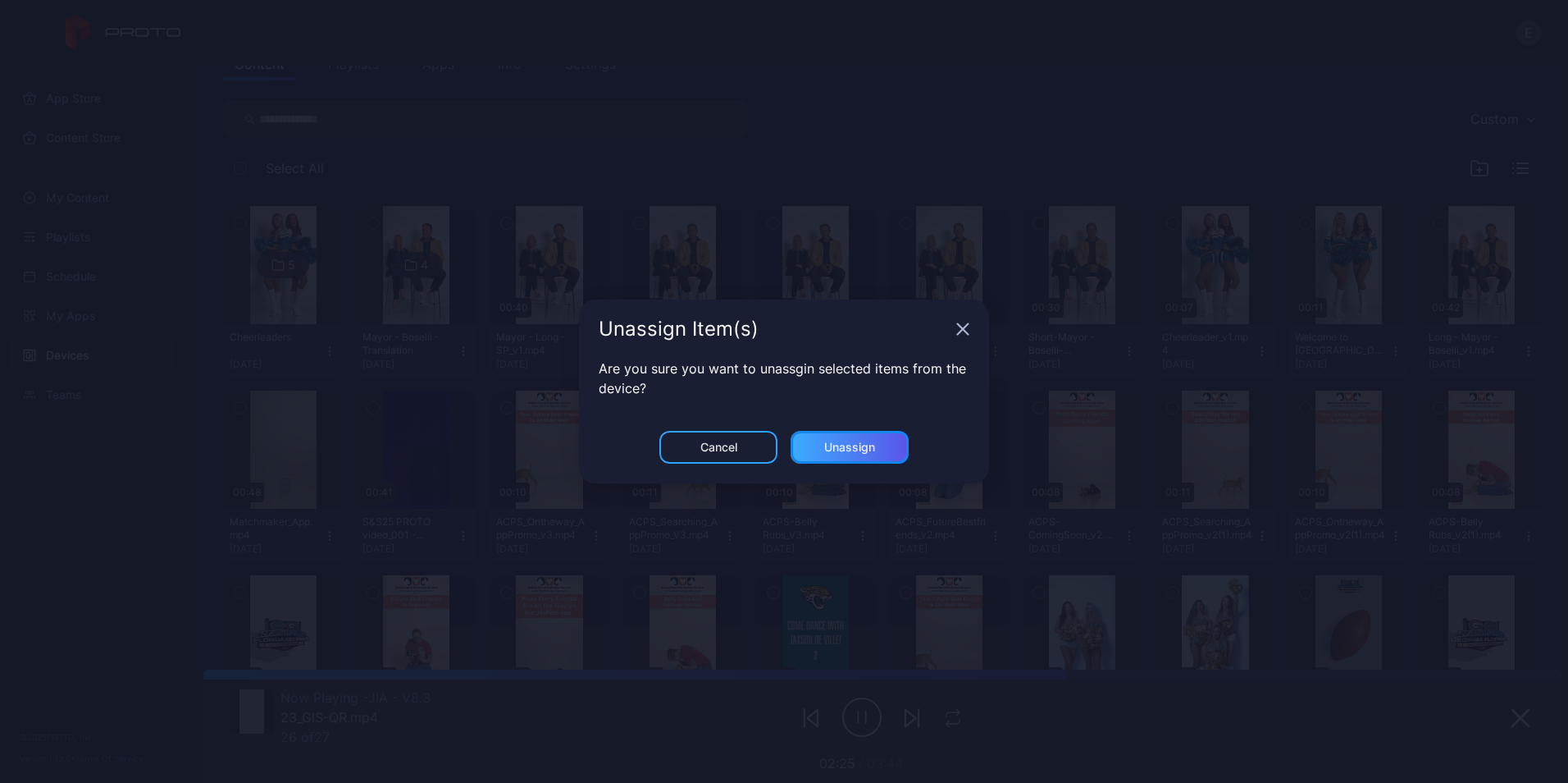
click at [852, 439] on div "Unassign" at bounding box center [849, 446] width 118 height 32
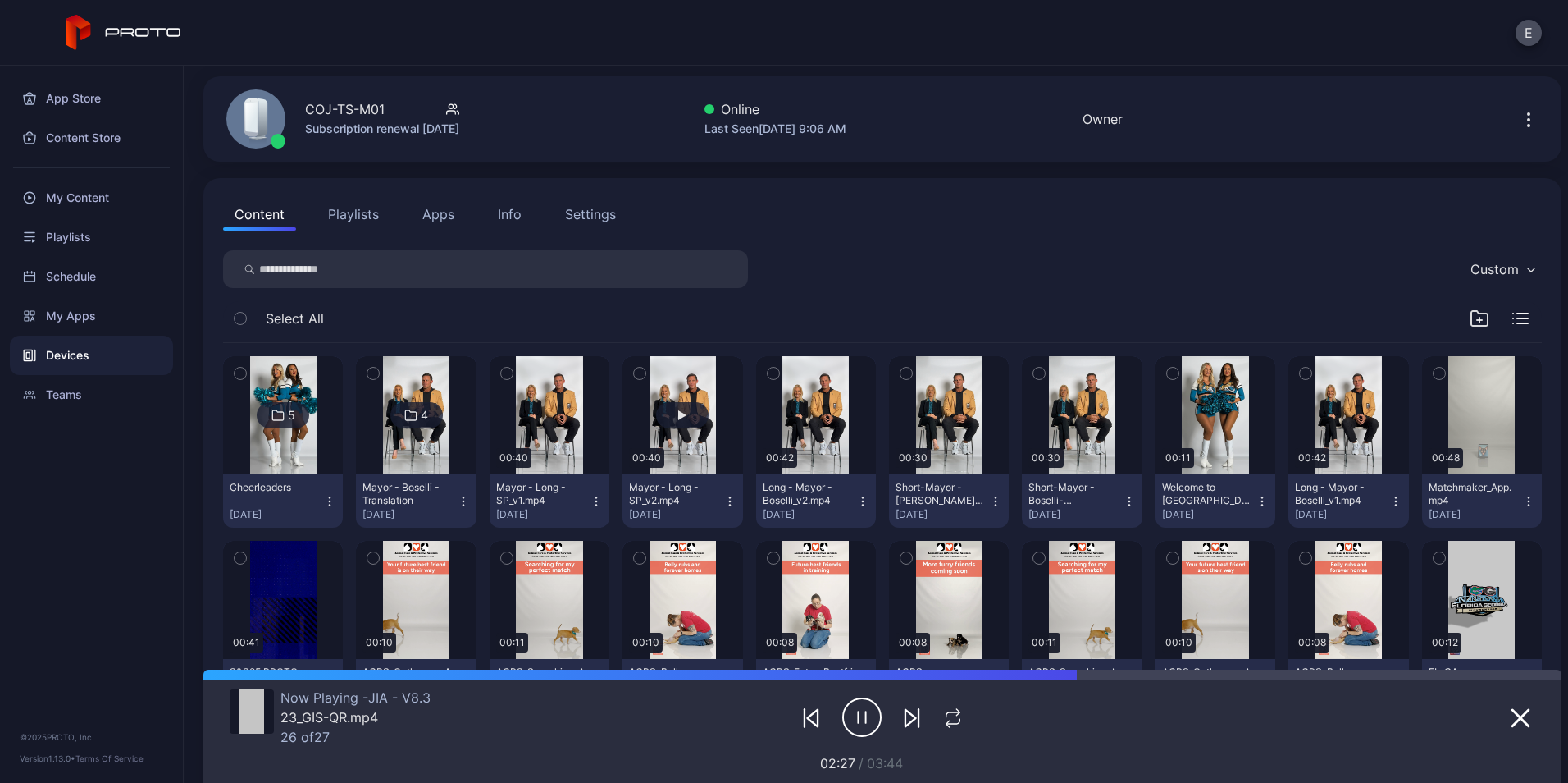
scroll to position [57, 0]
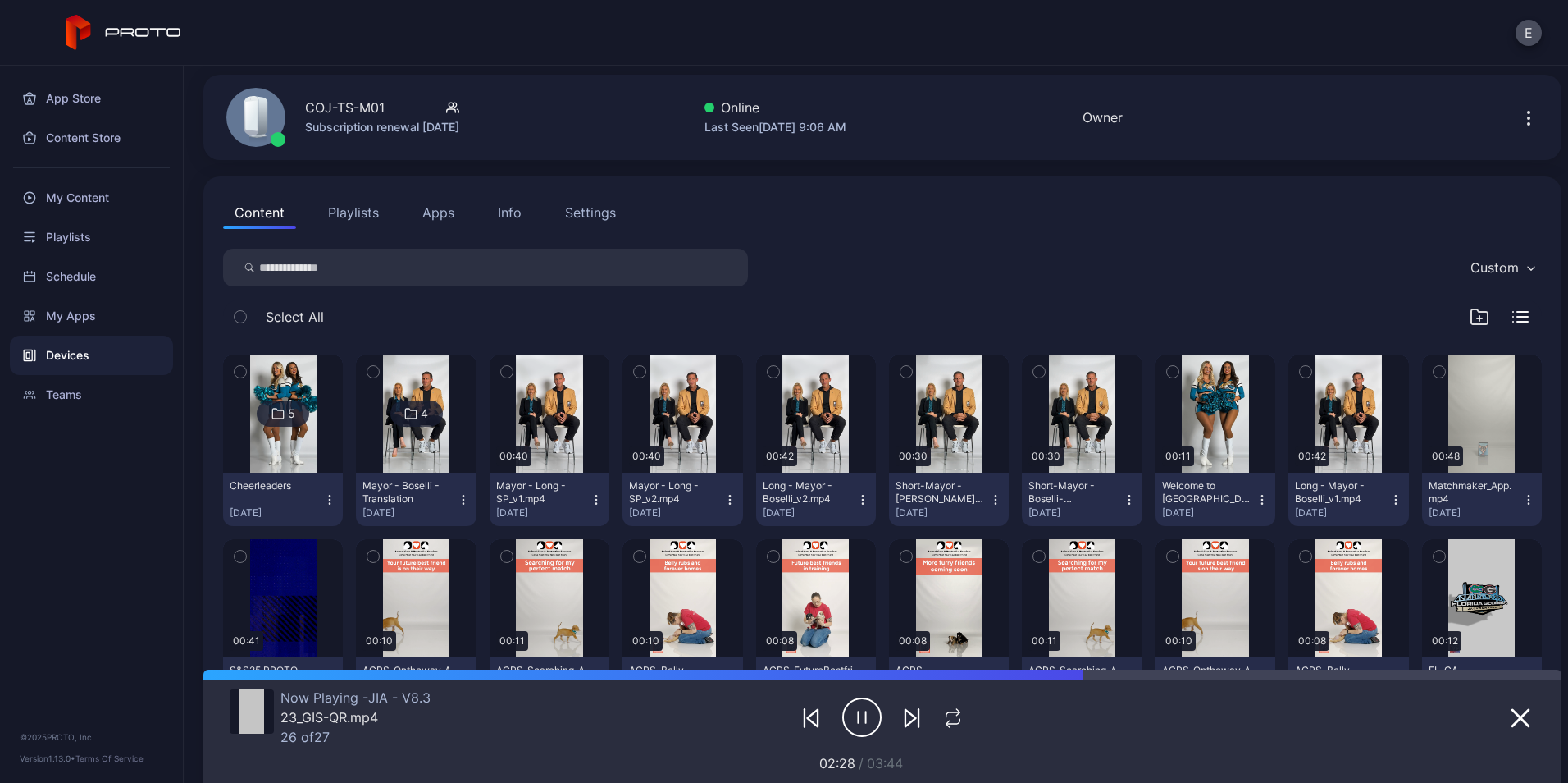
click at [596, 499] on icon "button" at bounding box center [596, 499] width 1 height 1
click at [547, 566] on button "Unassign" at bounding box center [544, 560] width 139 height 53
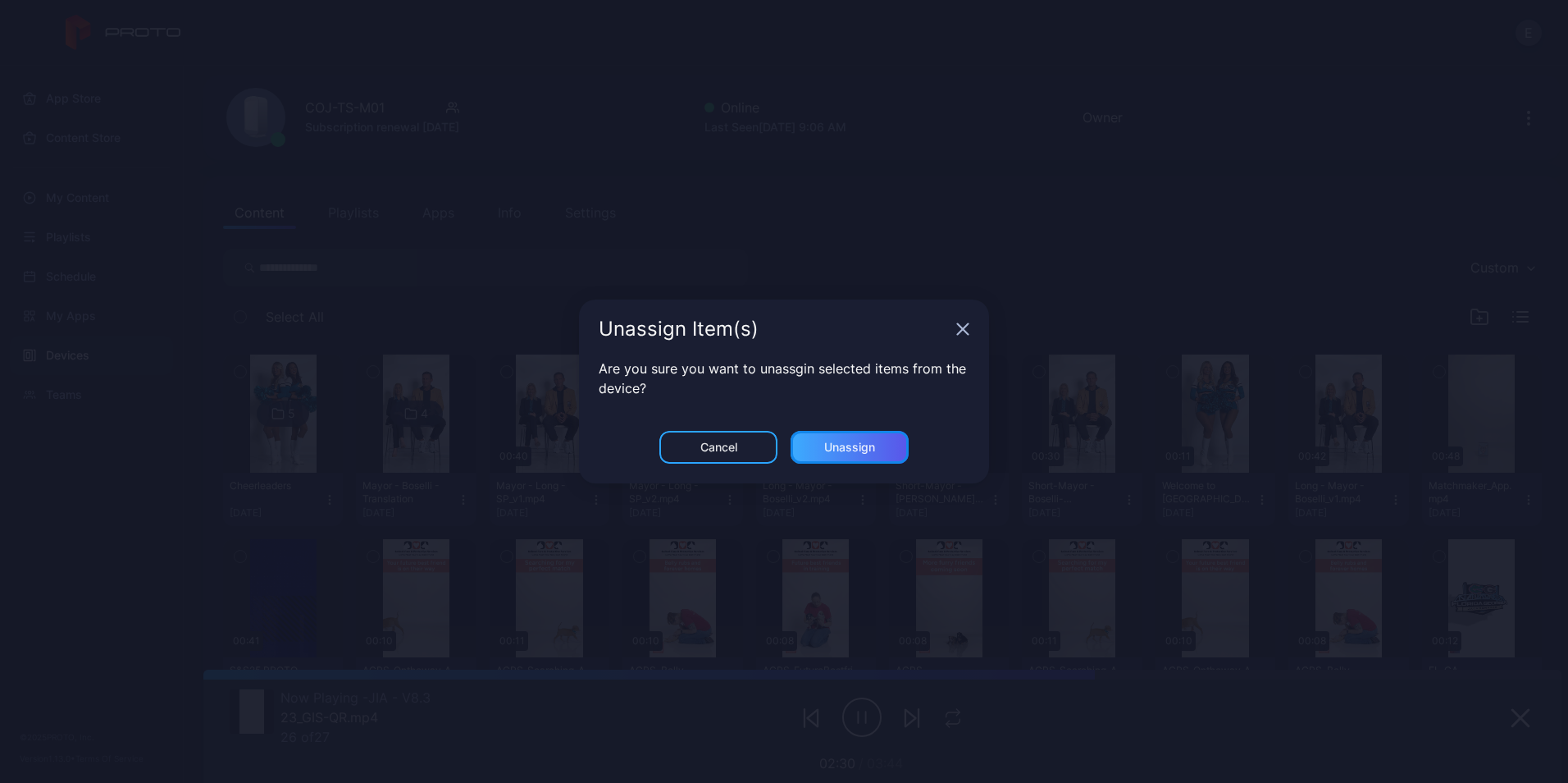
click at [876, 447] on div "Unassign" at bounding box center [849, 446] width 118 height 32
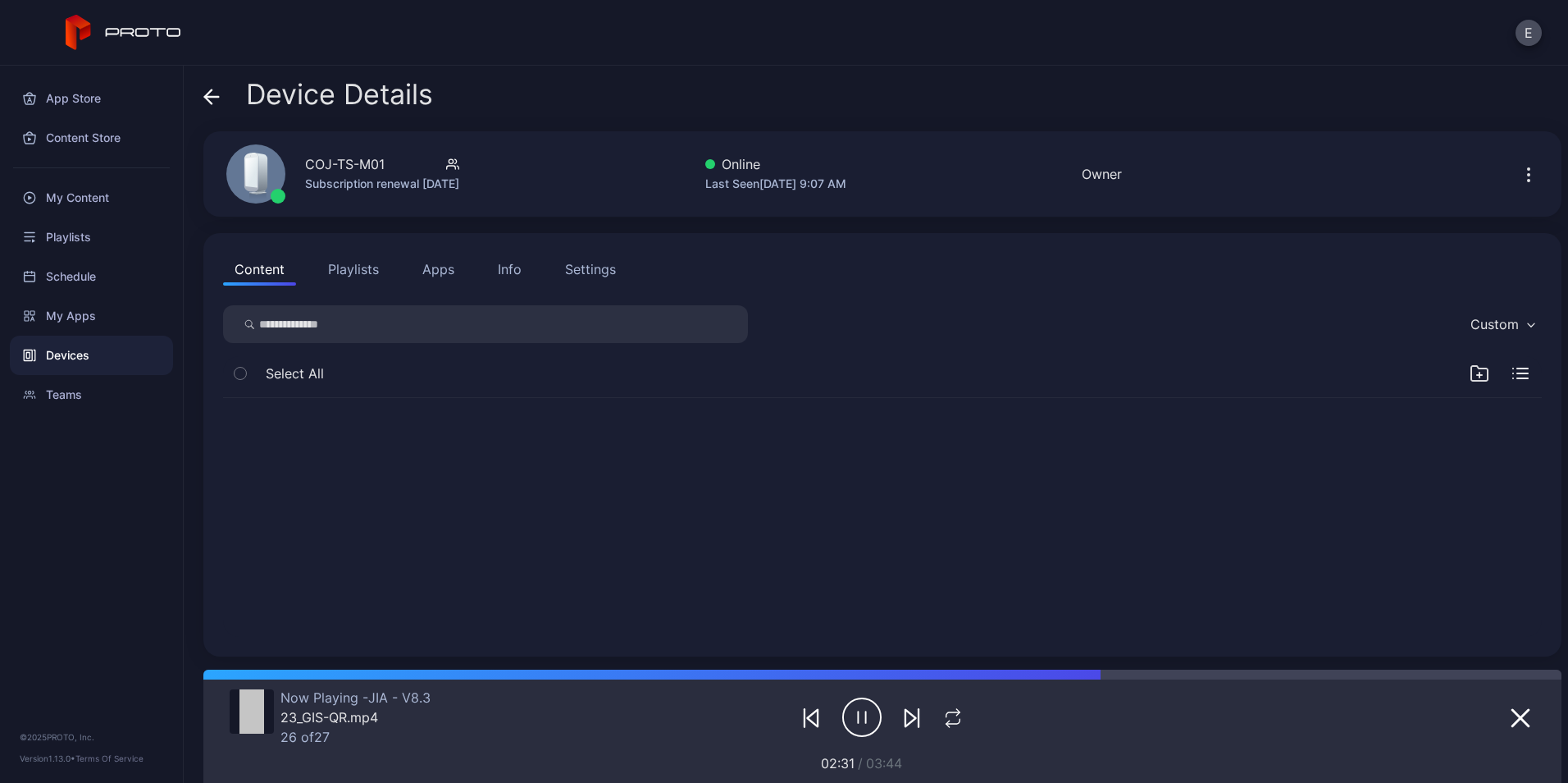
scroll to position [0, 0]
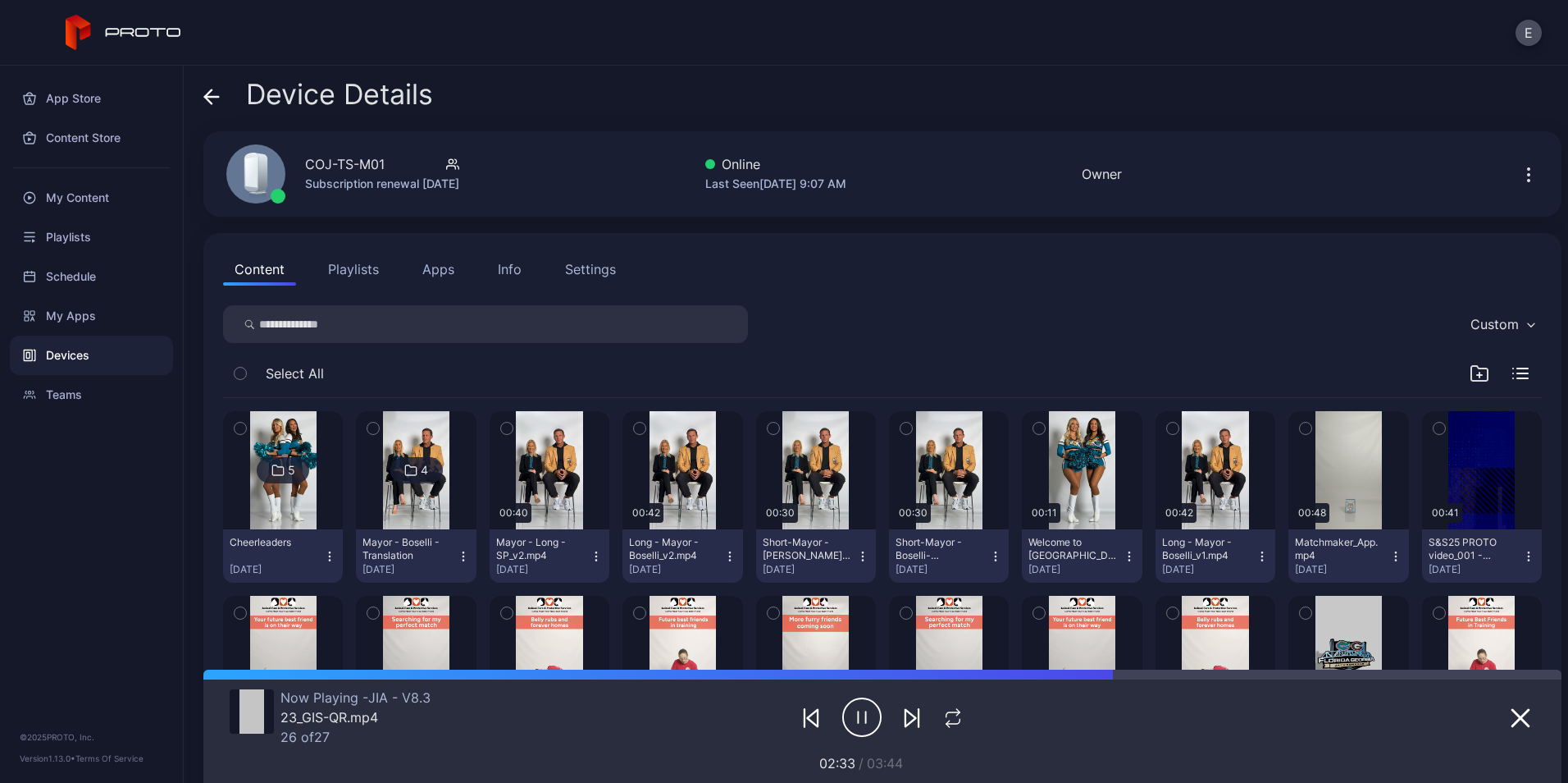
click at [590, 554] on icon "button" at bounding box center [596, 557] width 13 height 13
click at [538, 607] on button "Unassign" at bounding box center [544, 617] width 139 height 53
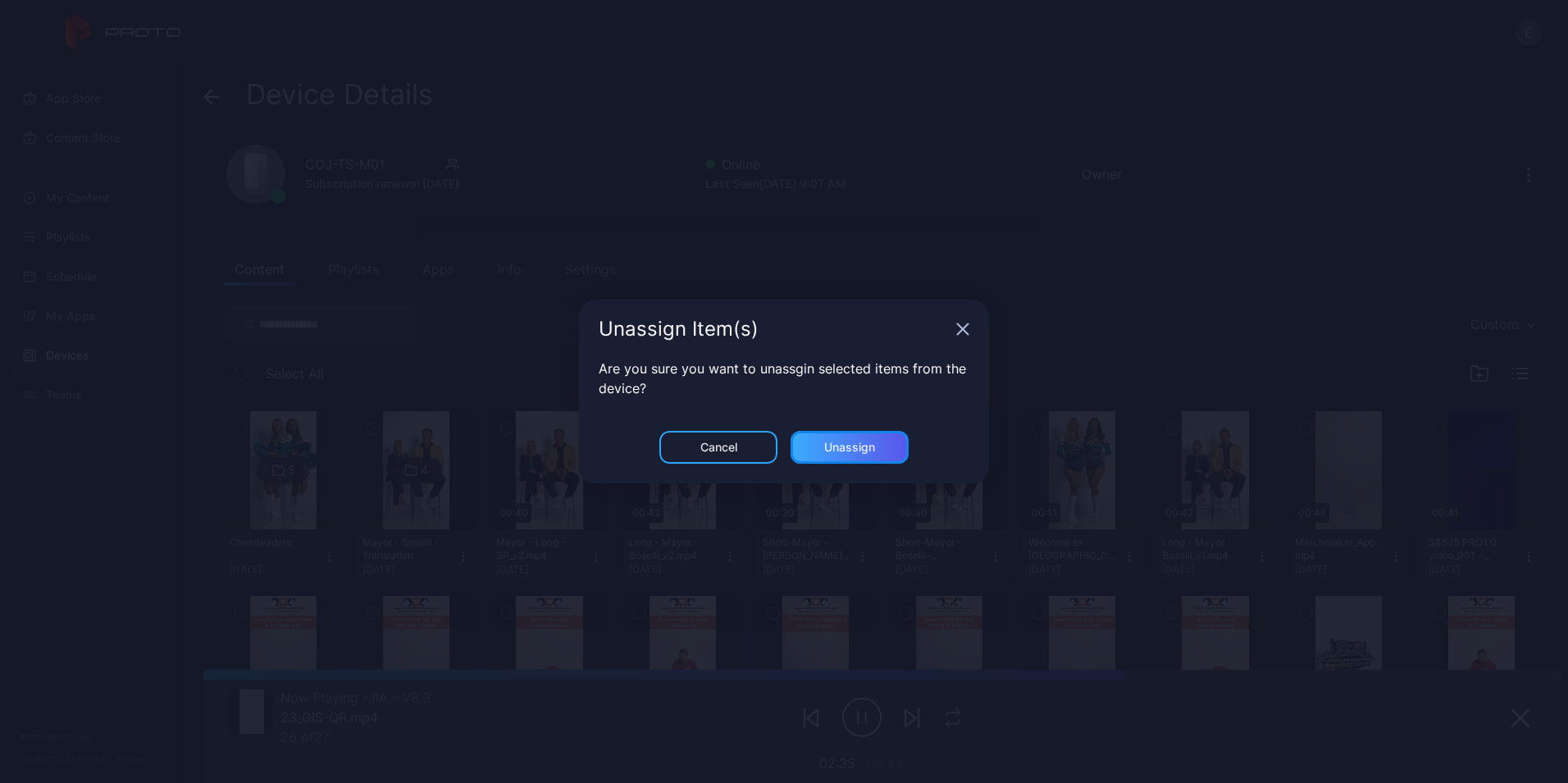
click at [858, 461] on div "Unassign" at bounding box center [849, 446] width 118 height 32
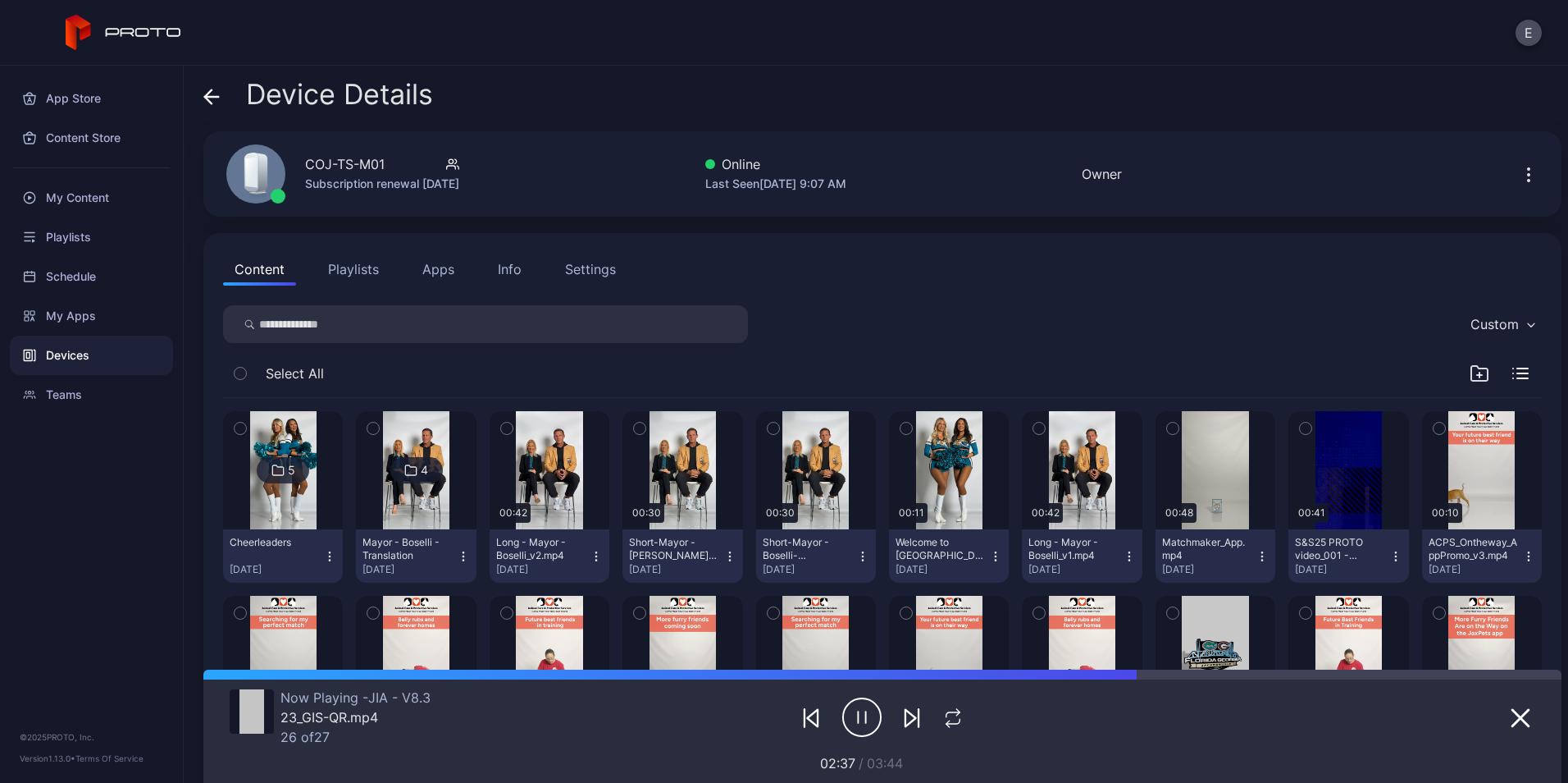
click at [596, 556] on icon "button" at bounding box center [596, 556] width 1 height 1
click at [557, 599] on button "Unassign" at bounding box center [544, 617] width 139 height 53
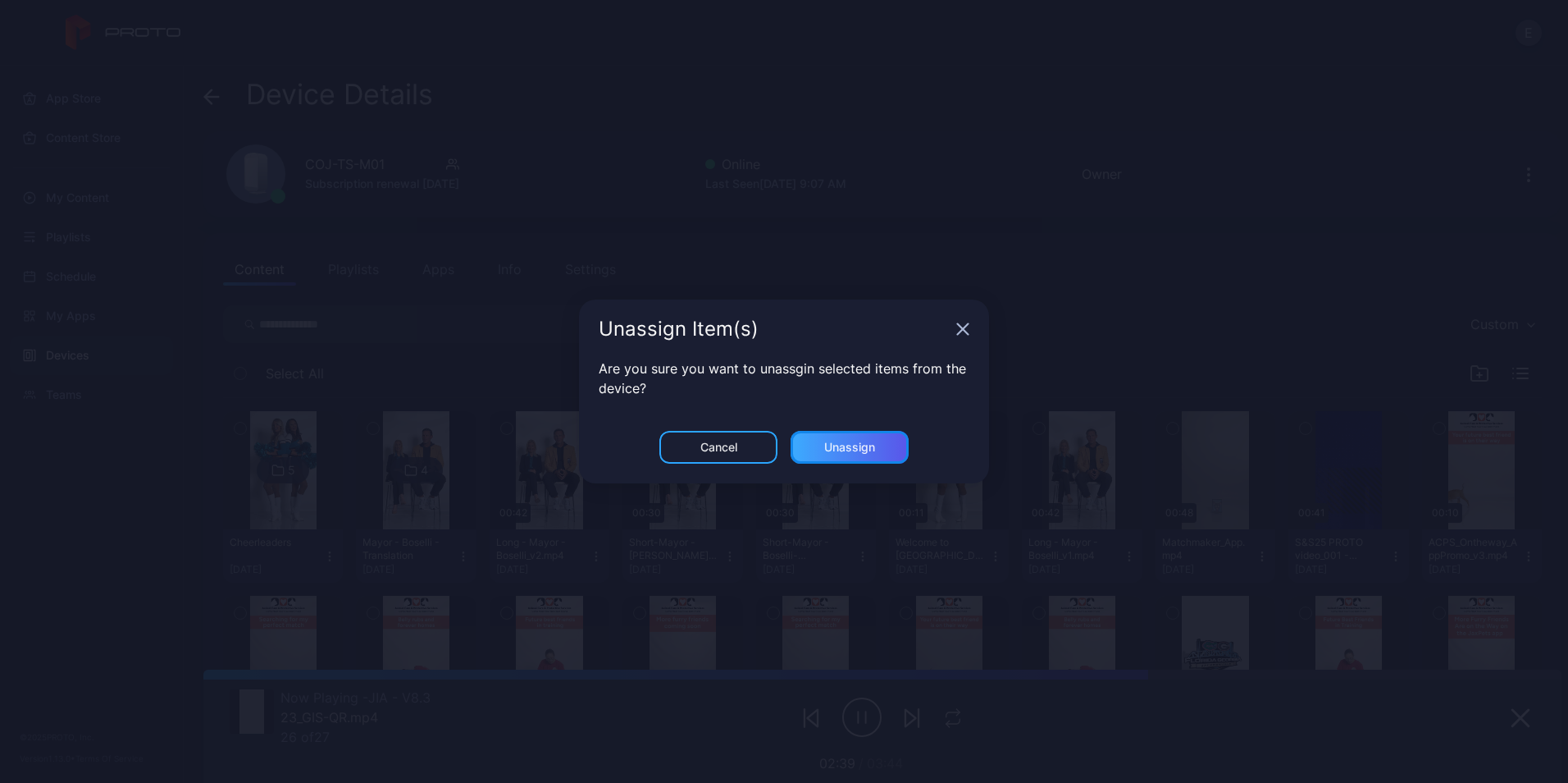
click at [827, 451] on div "Unassign" at bounding box center [849, 447] width 51 height 13
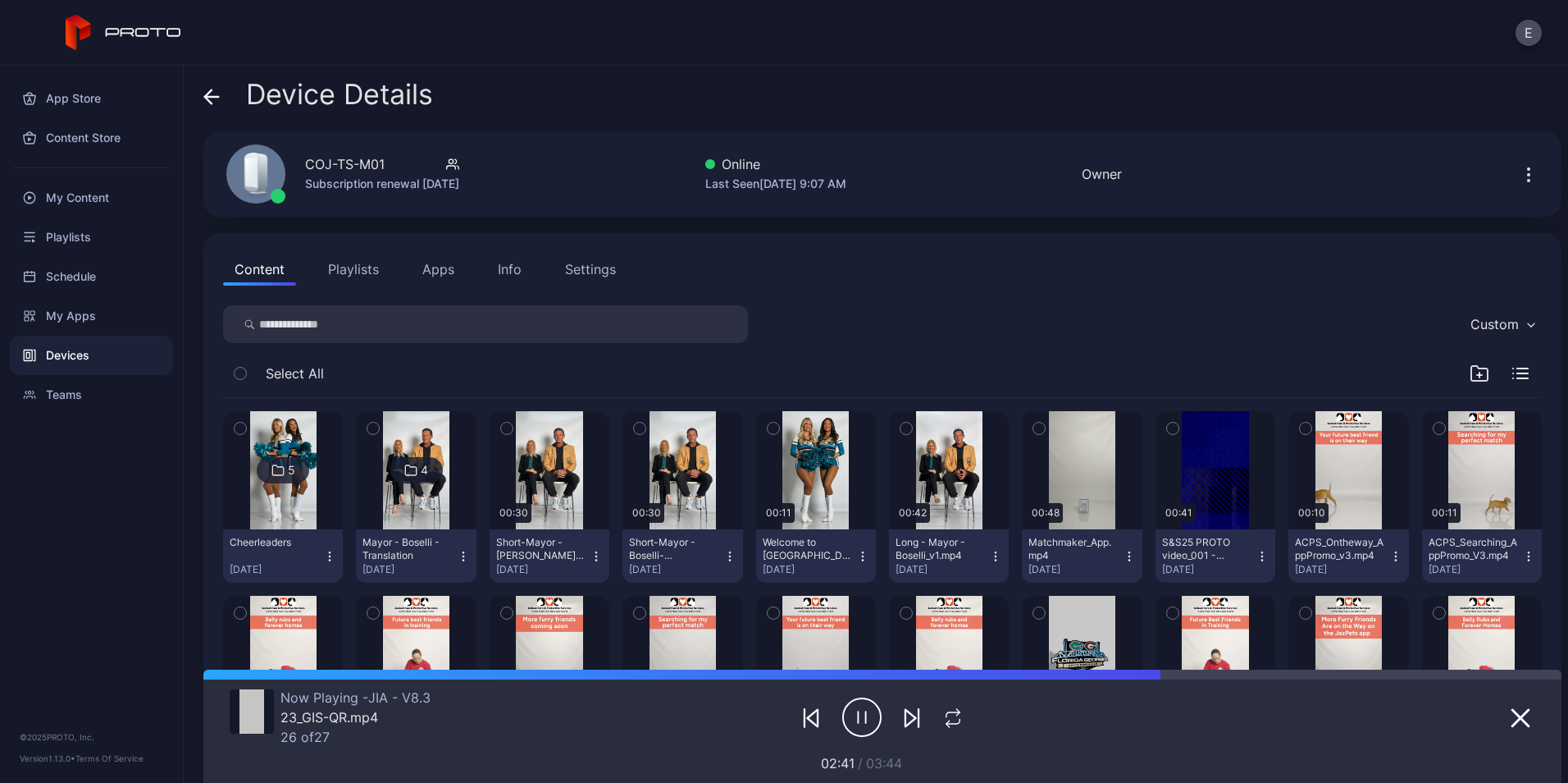
click at [594, 556] on icon "button" at bounding box center [596, 557] width 13 height 13
click at [566, 599] on button "Unassign" at bounding box center [544, 617] width 139 height 53
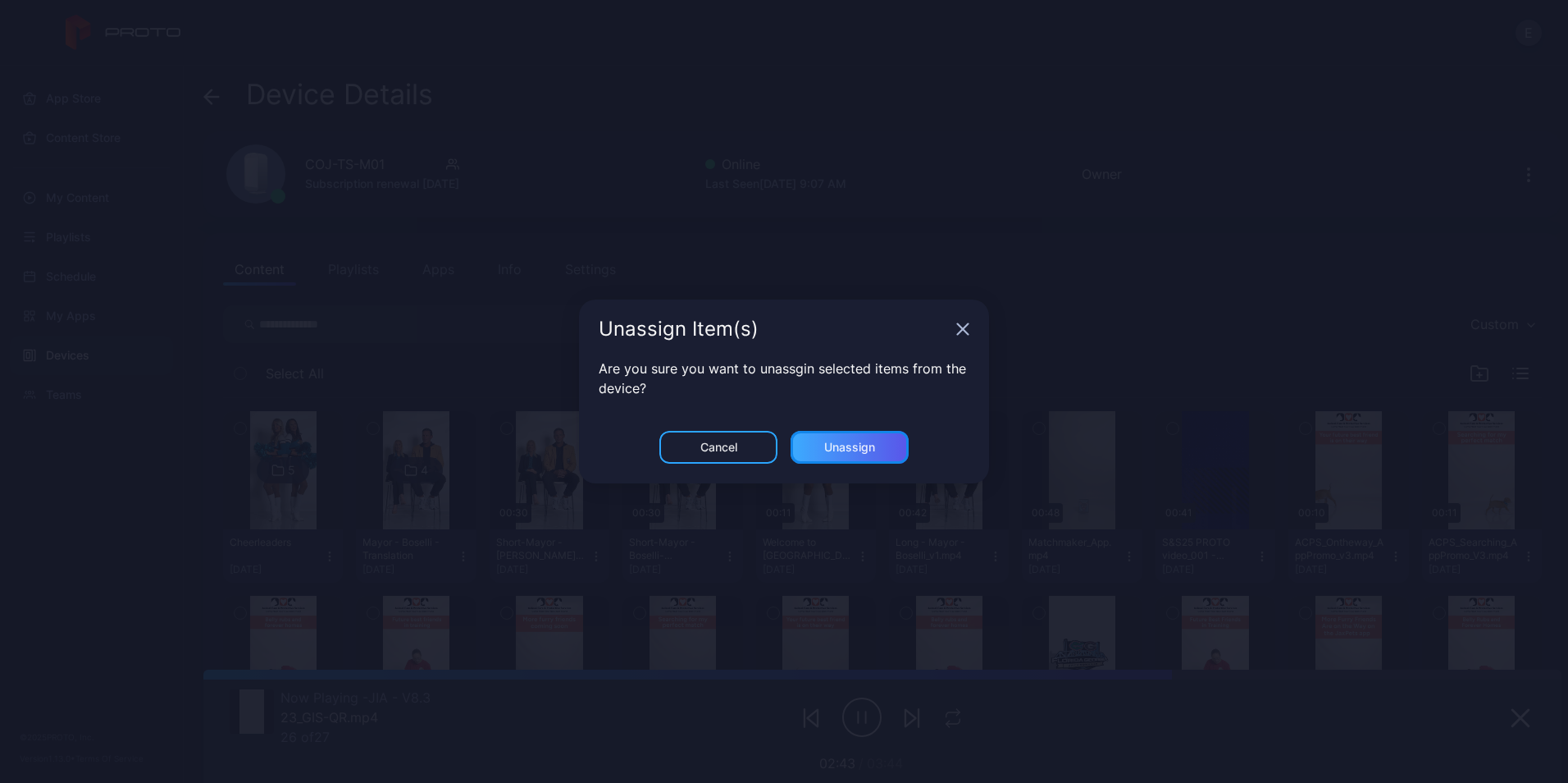
click at [855, 445] on div "Unassign" at bounding box center [849, 447] width 51 height 13
